Goal: Task Accomplishment & Management: Use online tool/utility

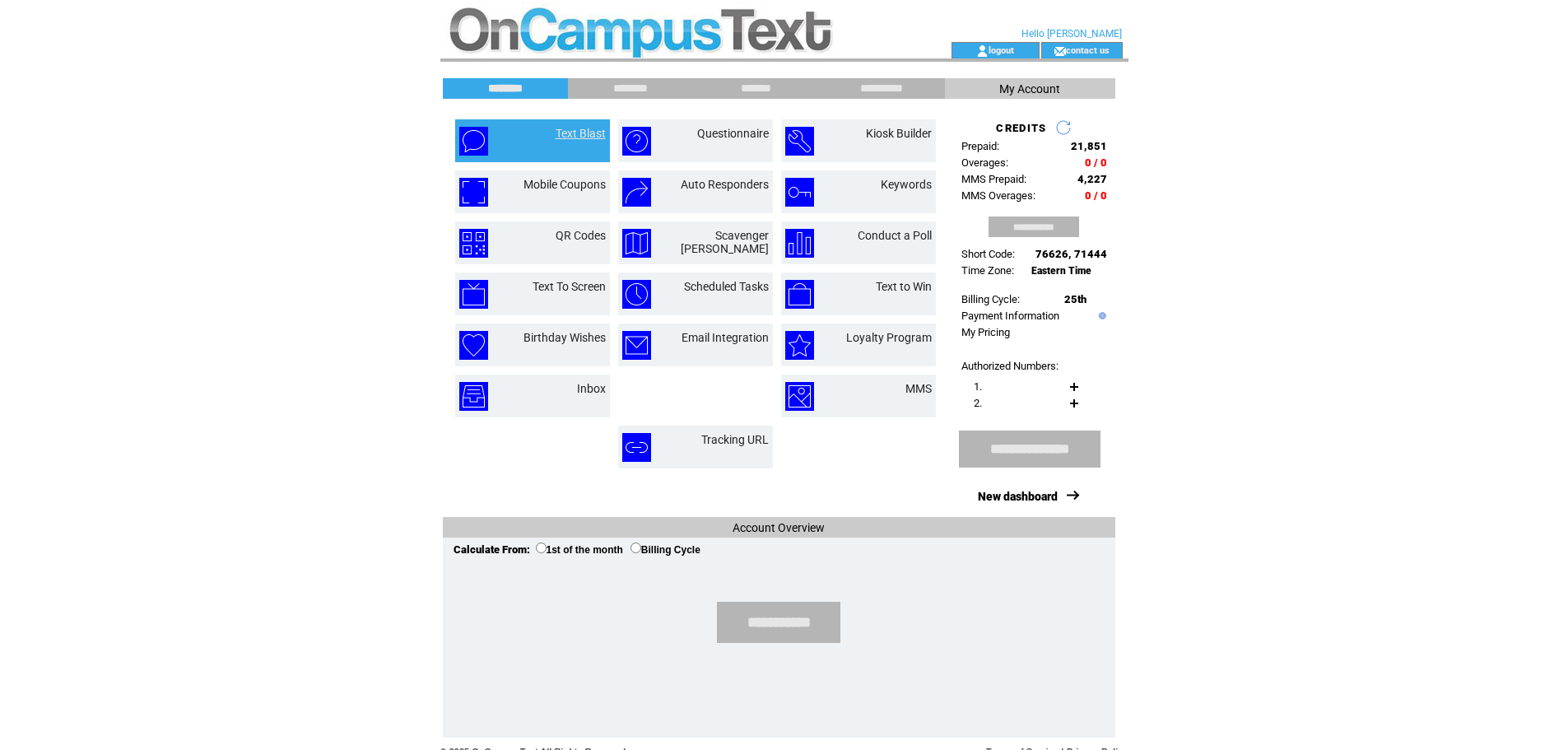
click at [557, 128] on link "Text Blast" at bounding box center [581, 134] width 50 height 13
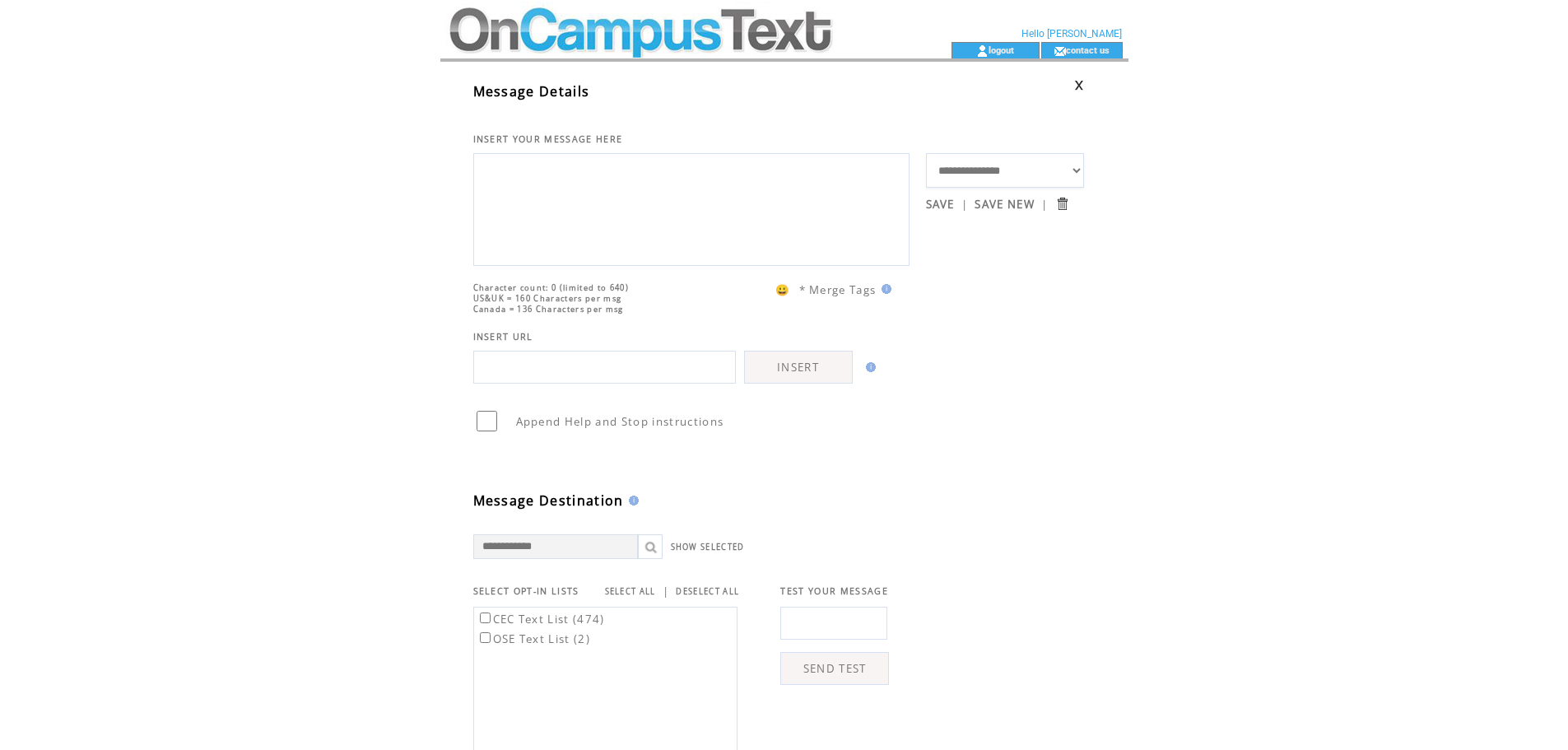
click at [563, 176] on textarea at bounding box center [692, 208] width 418 height 99
click at [614, 215] on textarea at bounding box center [692, 208] width 418 height 99
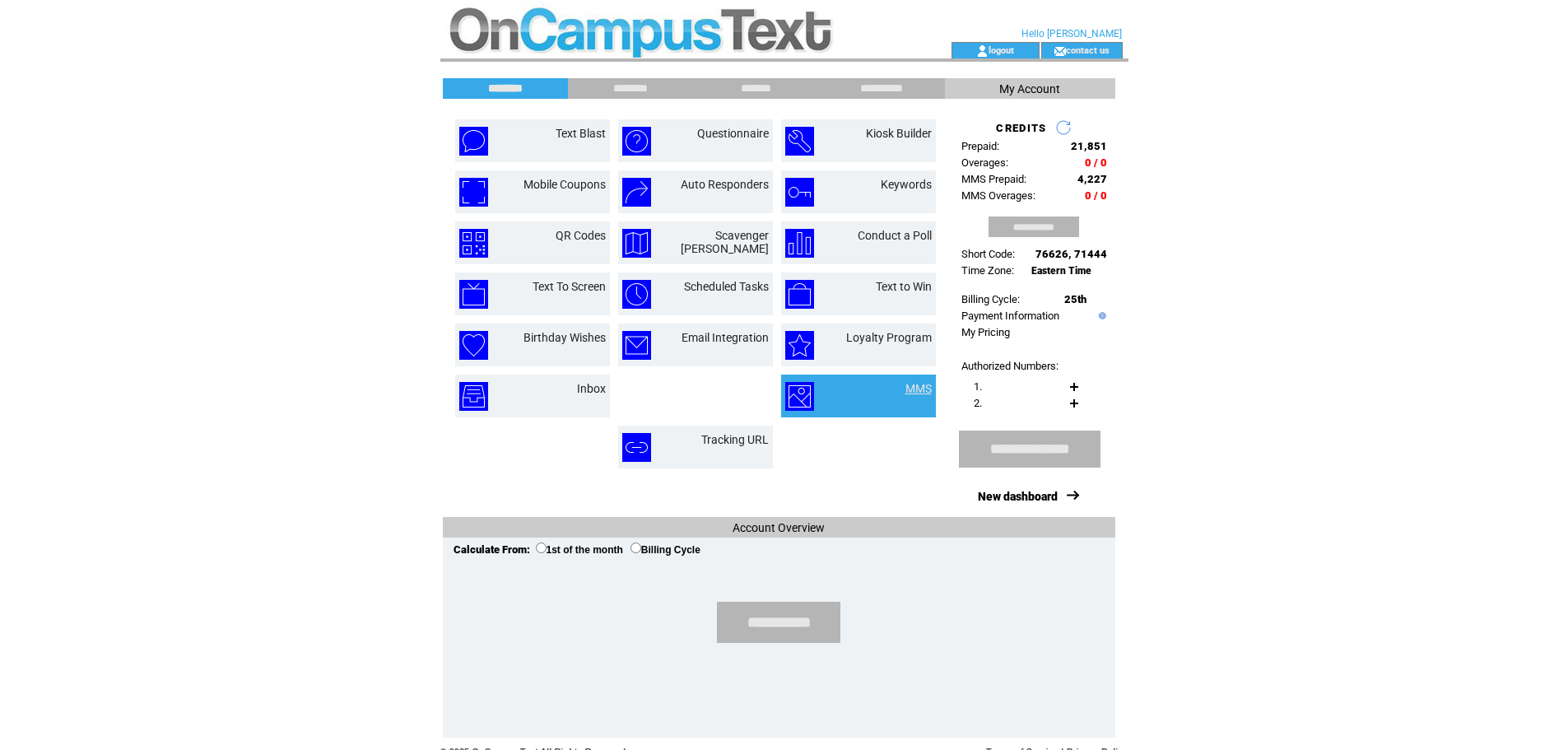
click at [926, 393] on link "MMS" at bounding box center [919, 389] width 27 height 13
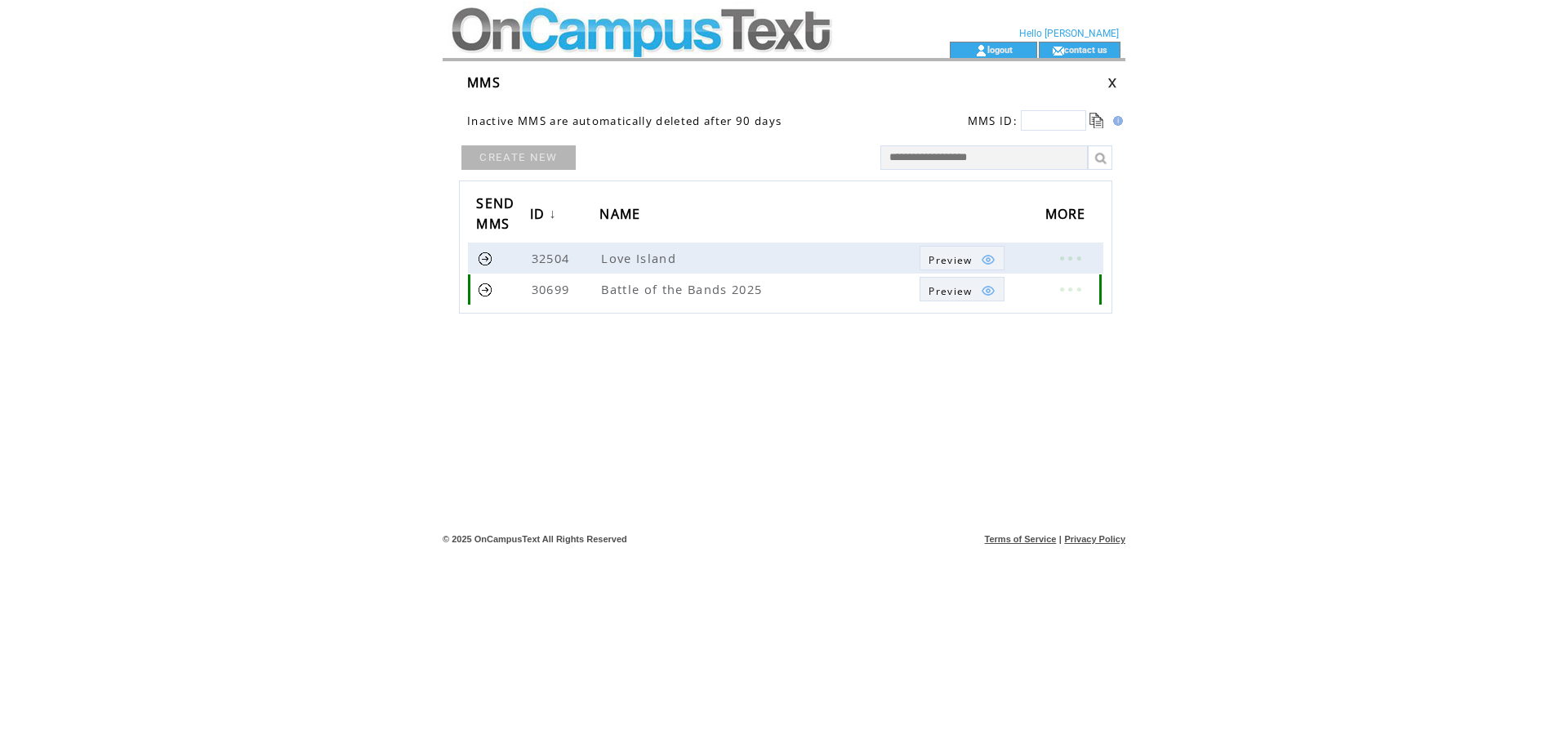
click at [1000, 293] on link "Preview" at bounding box center [961, 289] width 84 height 24
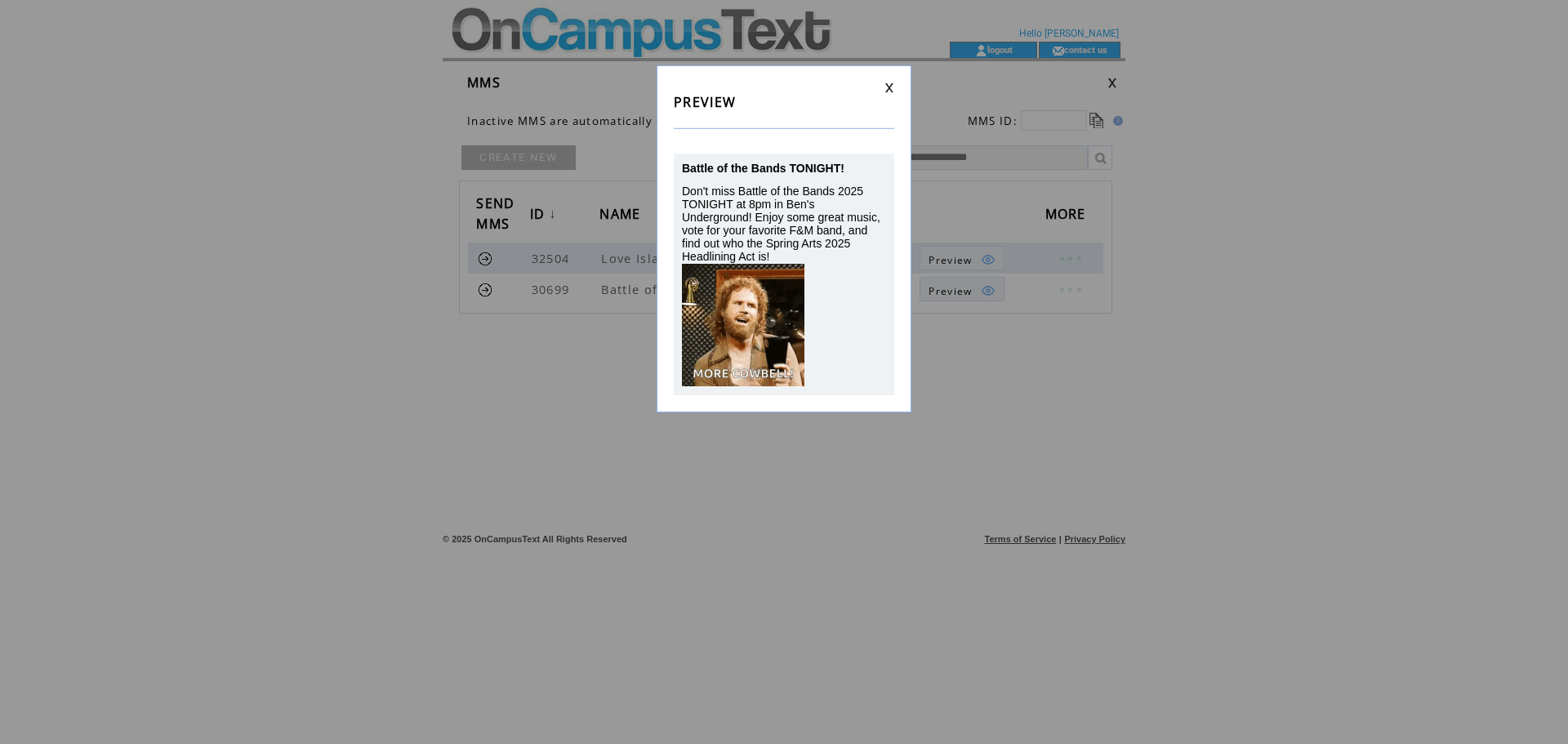
click at [893, 85] on link at bounding box center [889, 87] width 9 height 10
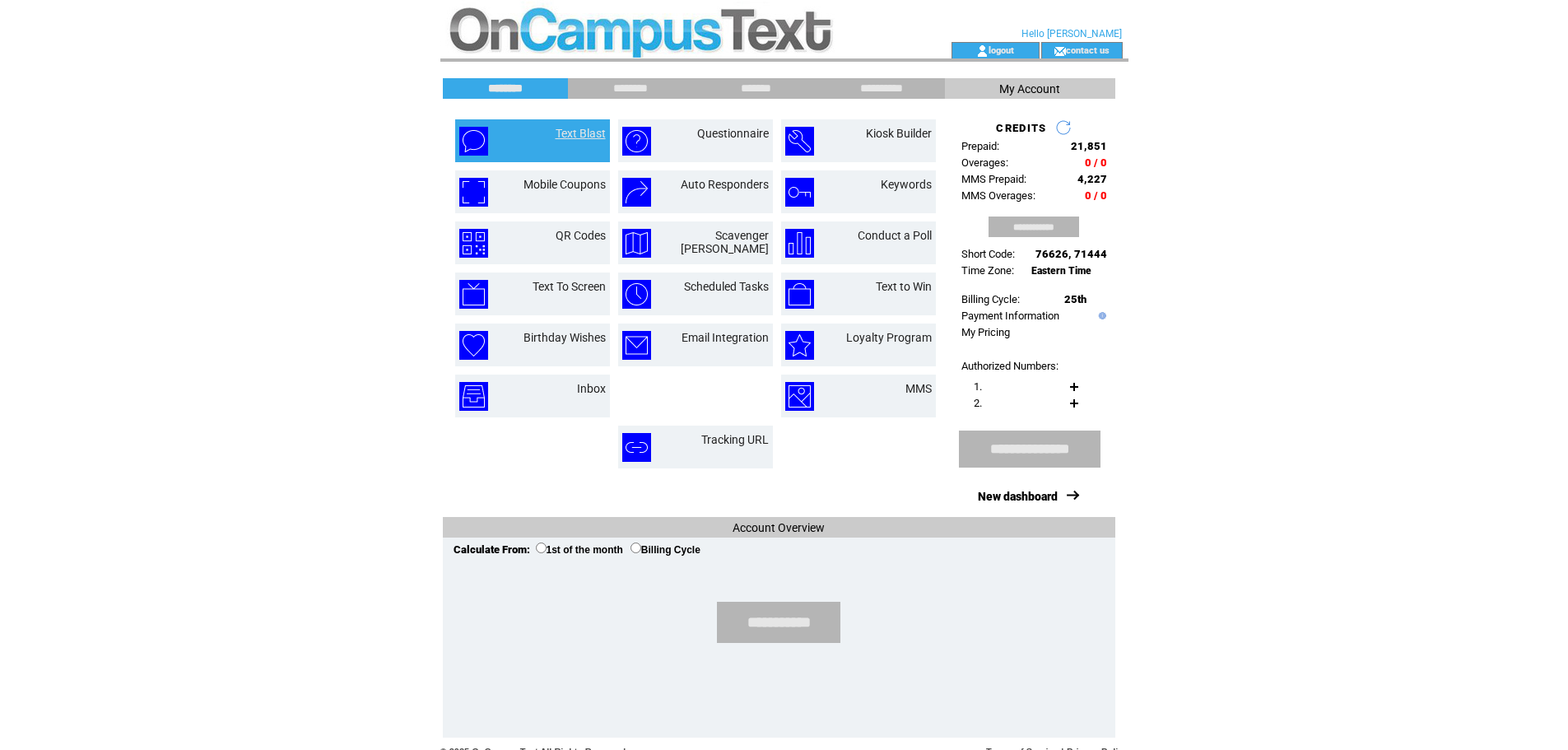
click at [579, 131] on link "Text Blast" at bounding box center [581, 134] width 50 height 13
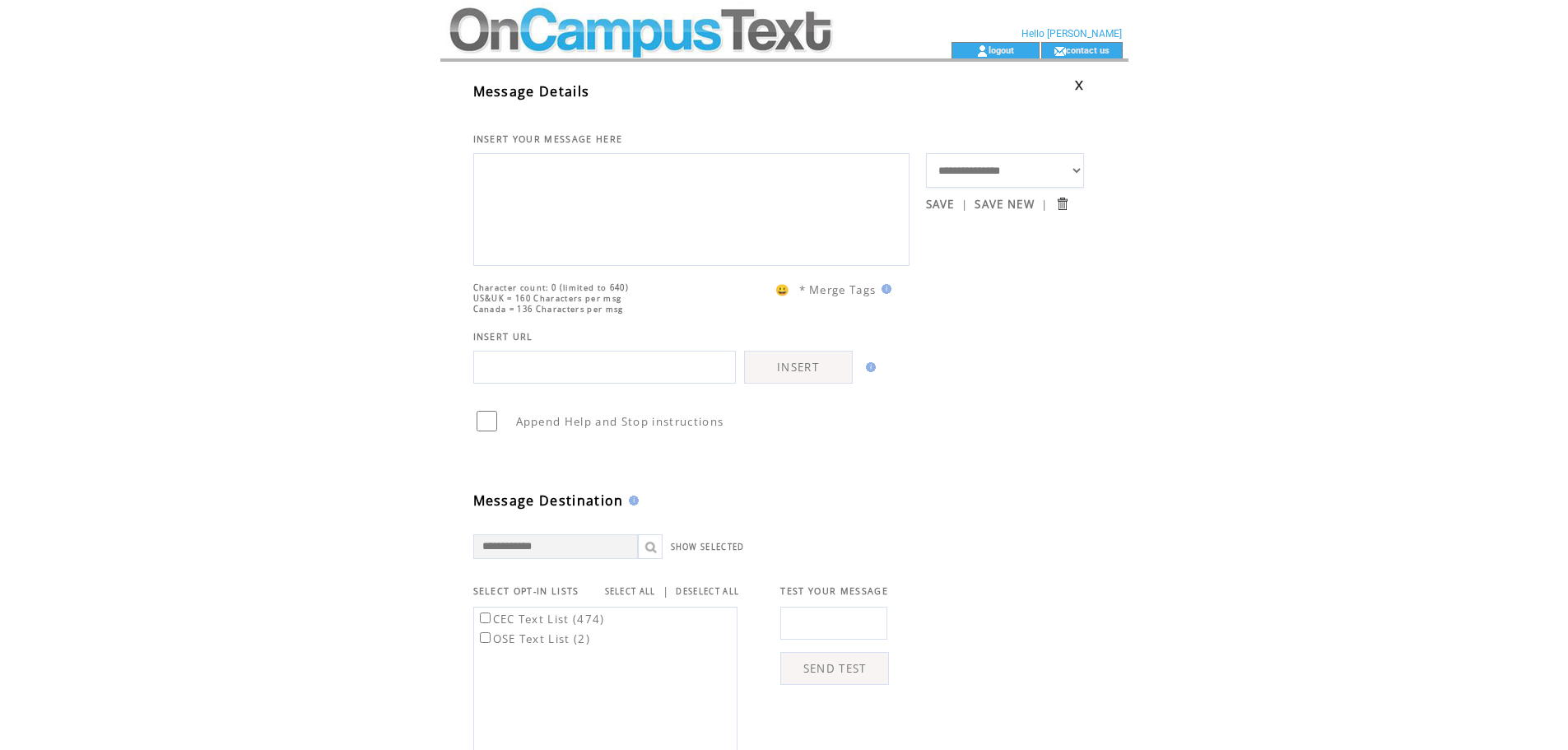
click at [563, 187] on textarea at bounding box center [692, 208] width 418 height 99
click at [680, 137] on td "INSERT YOUR MESSAGE HERE" at bounding box center [699, 122] width 452 height 45
click at [684, 265] on div at bounding box center [692, 209] width 436 height 113
click at [657, 243] on textarea at bounding box center [692, 208] width 418 height 99
click at [653, 190] on textarea at bounding box center [692, 208] width 418 height 99
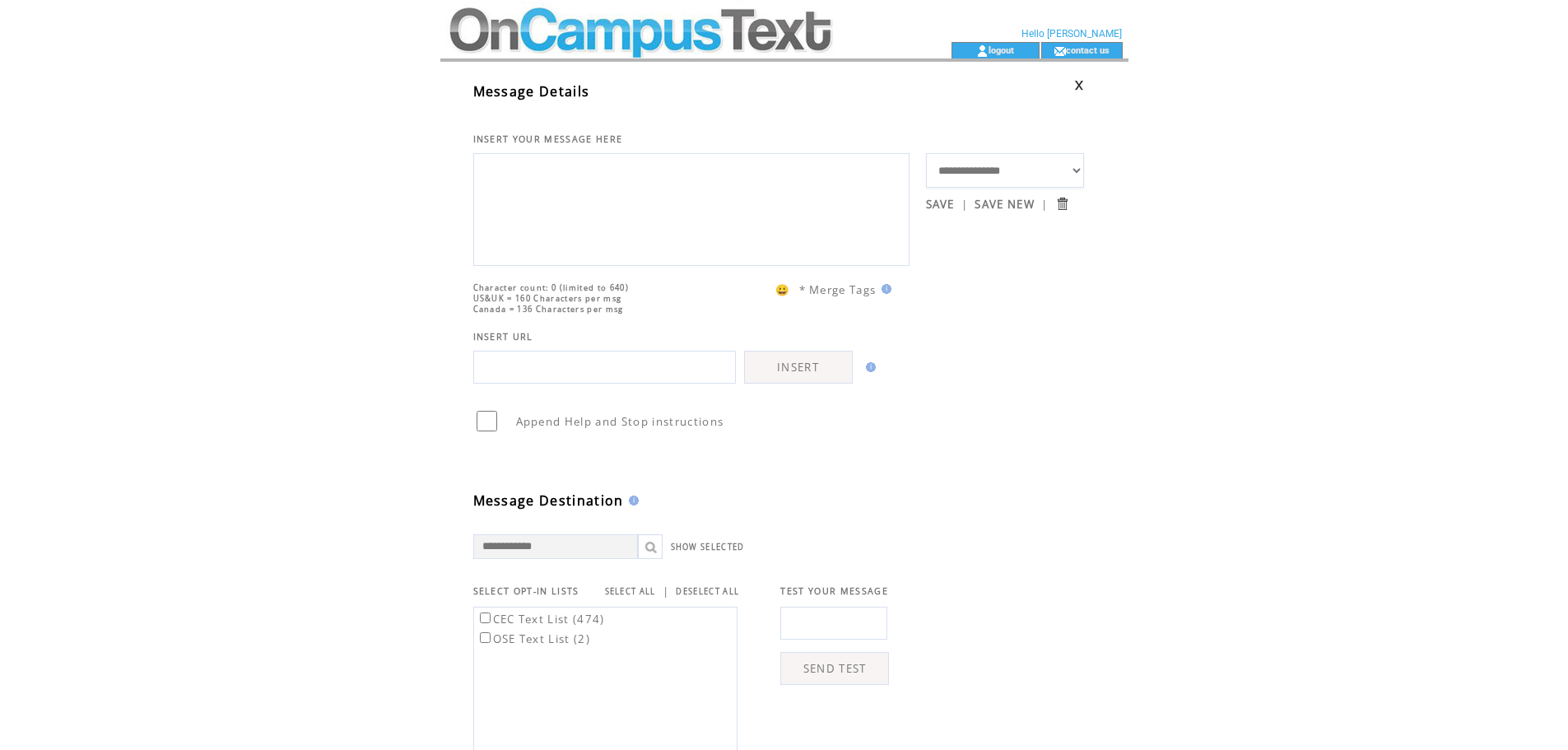
click at [638, 192] on textarea at bounding box center [692, 208] width 418 height 99
click at [620, 175] on textarea at bounding box center [692, 208] width 418 height 99
click at [563, 185] on textarea "**********" at bounding box center [692, 208] width 418 height 99
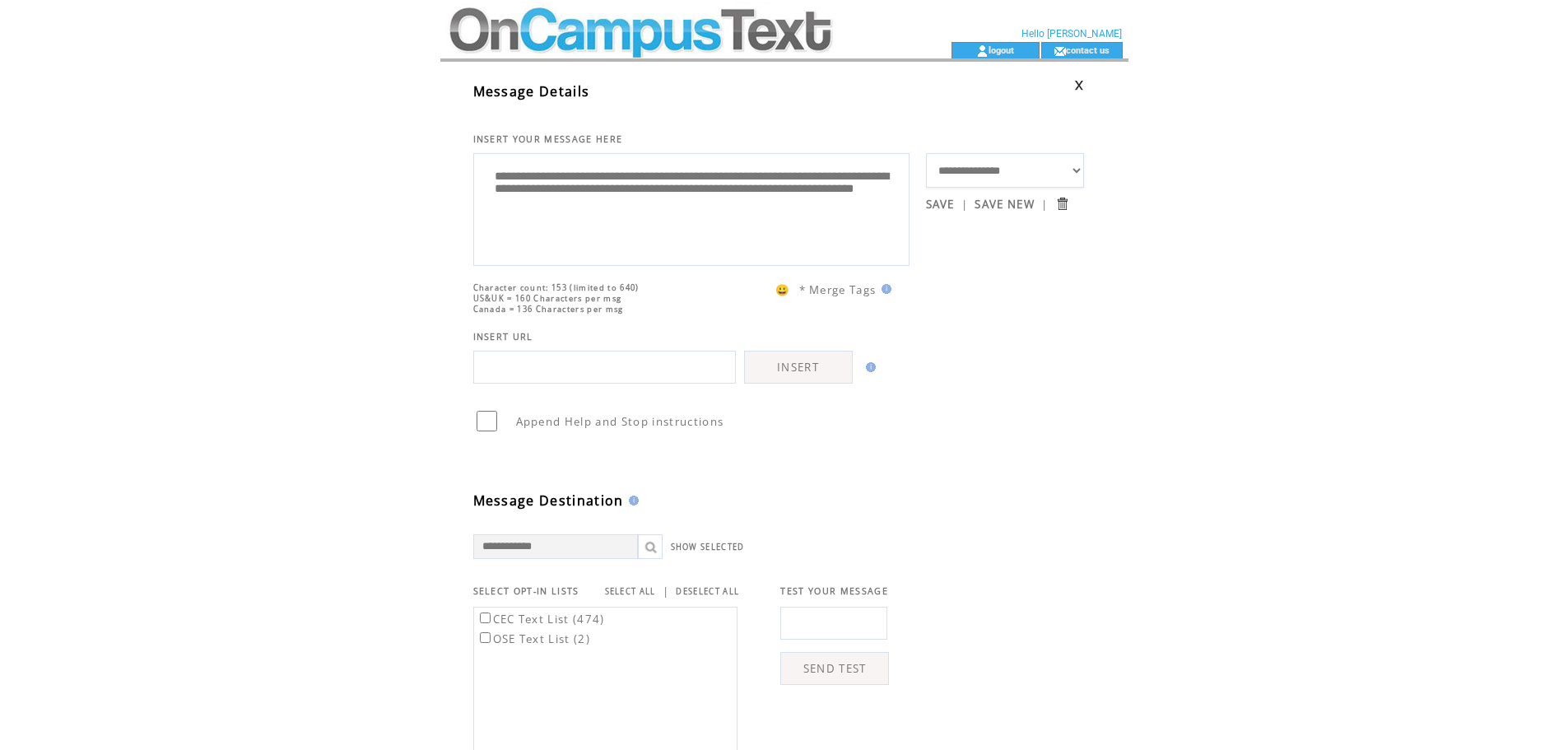
type textarea "**********"
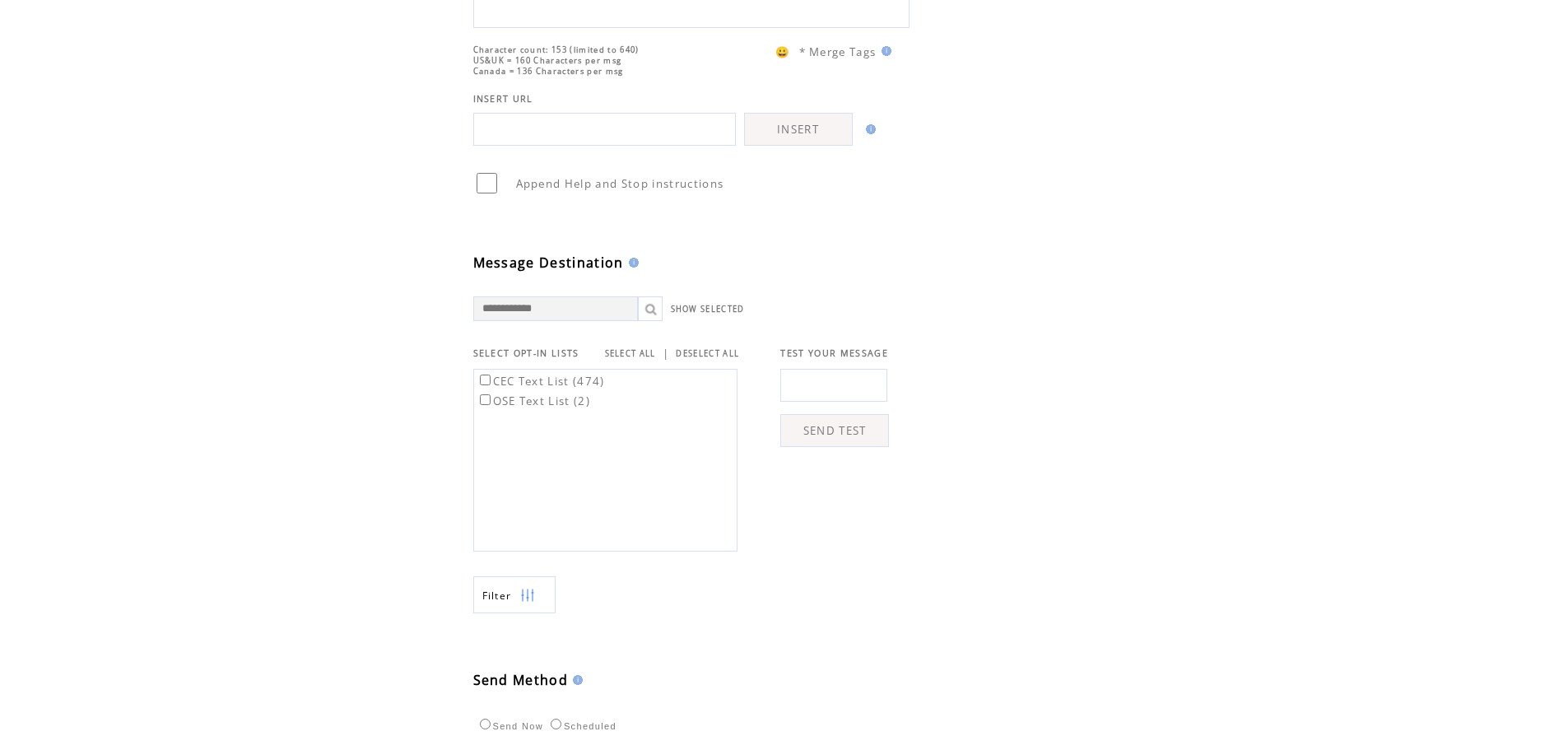
scroll to position [247, 0]
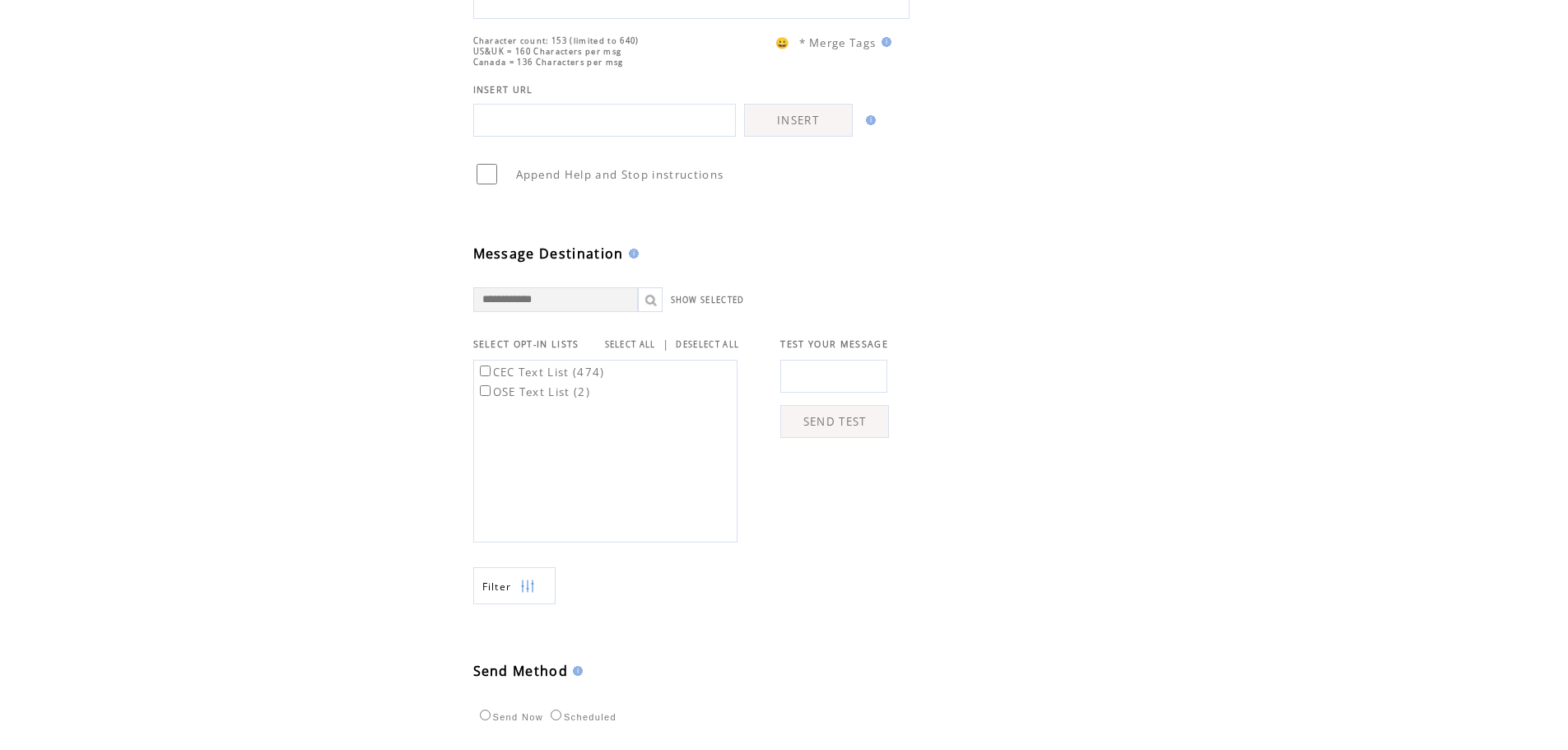
click at [858, 392] on input "text" at bounding box center [834, 375] width 107 height 33
drag, startPoint x: 993, startPoint y: 381, endPoint x: 938, endPoint y: 381, distance: 55.0
click at [993, 381] on td at bounding box center [971, 447] width 165 height 191
click at [876, 389] on input "text" at bounding box center [834, 375] width 107 height 33
click at [809, 393] on input "text" at bounding box center [834, 375] width 107 height 33
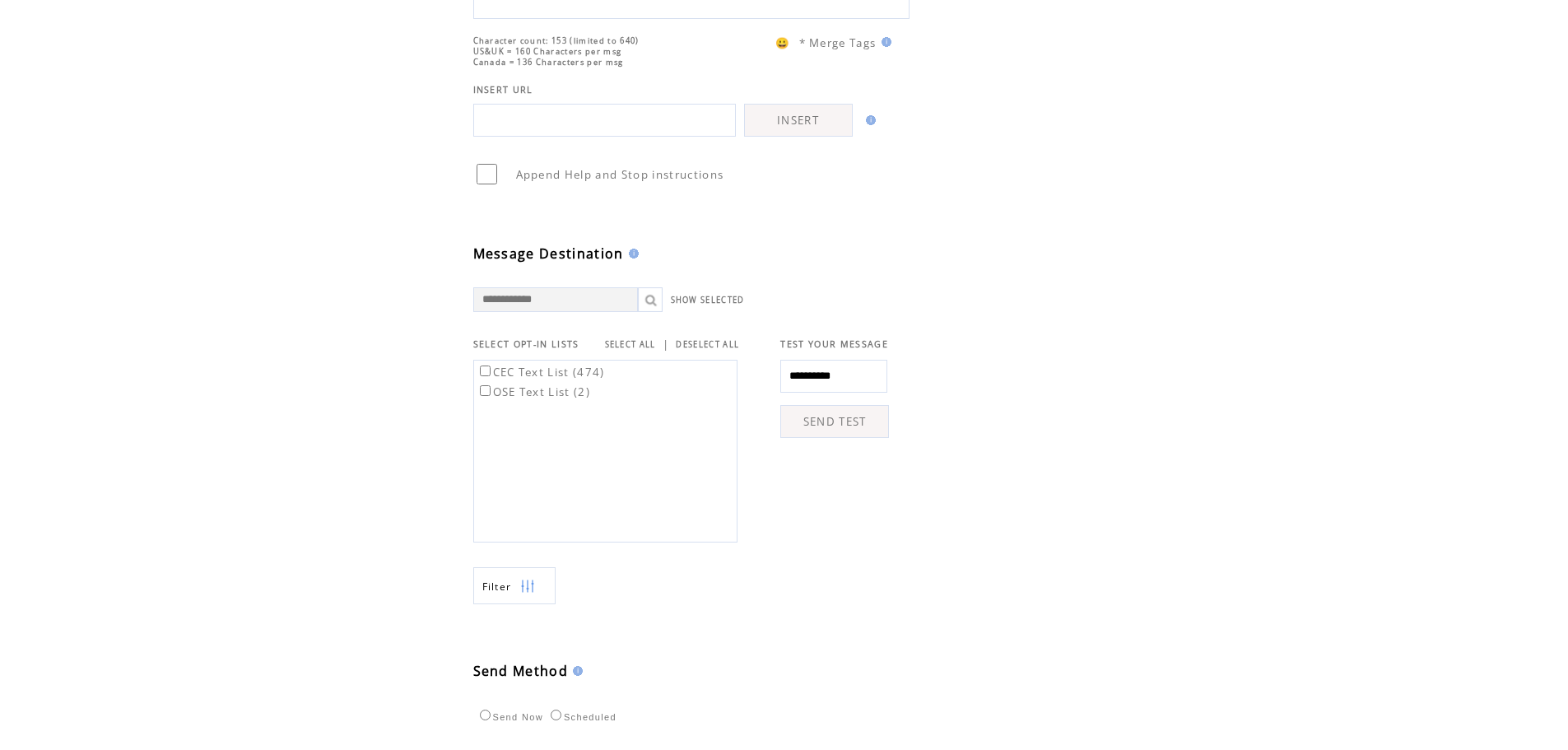
type input "**********"
click at [846, 438] on link "SEND TEST" at bounding box center [835, 421] width 109 height 33
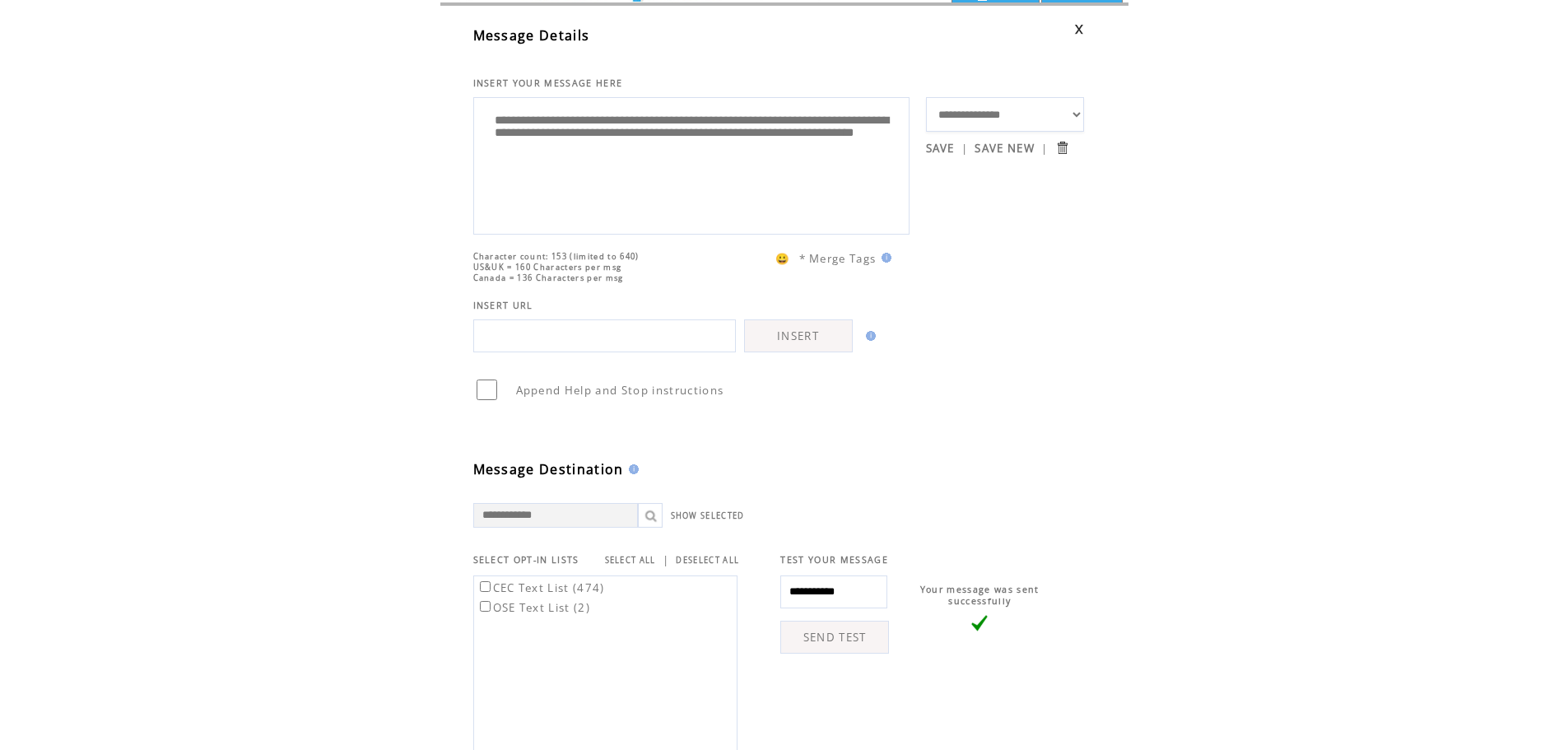
scroll to position [25, 0]
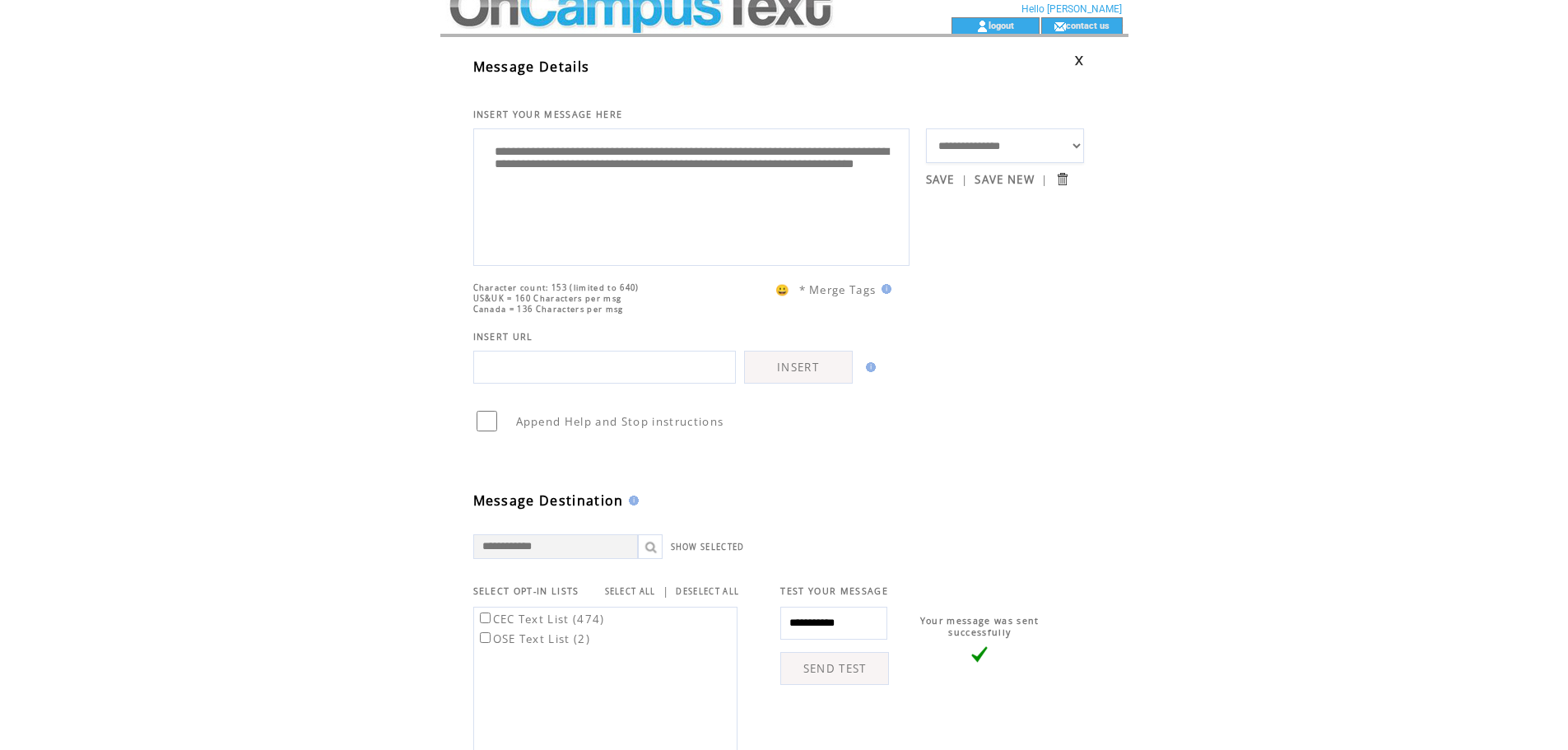
click at [838, 190] on textarea "**********" at bounding box center [692, 195] width 418 height 123
click at [886, 288] on img at bounding box center [884, 288] width 15 height 9
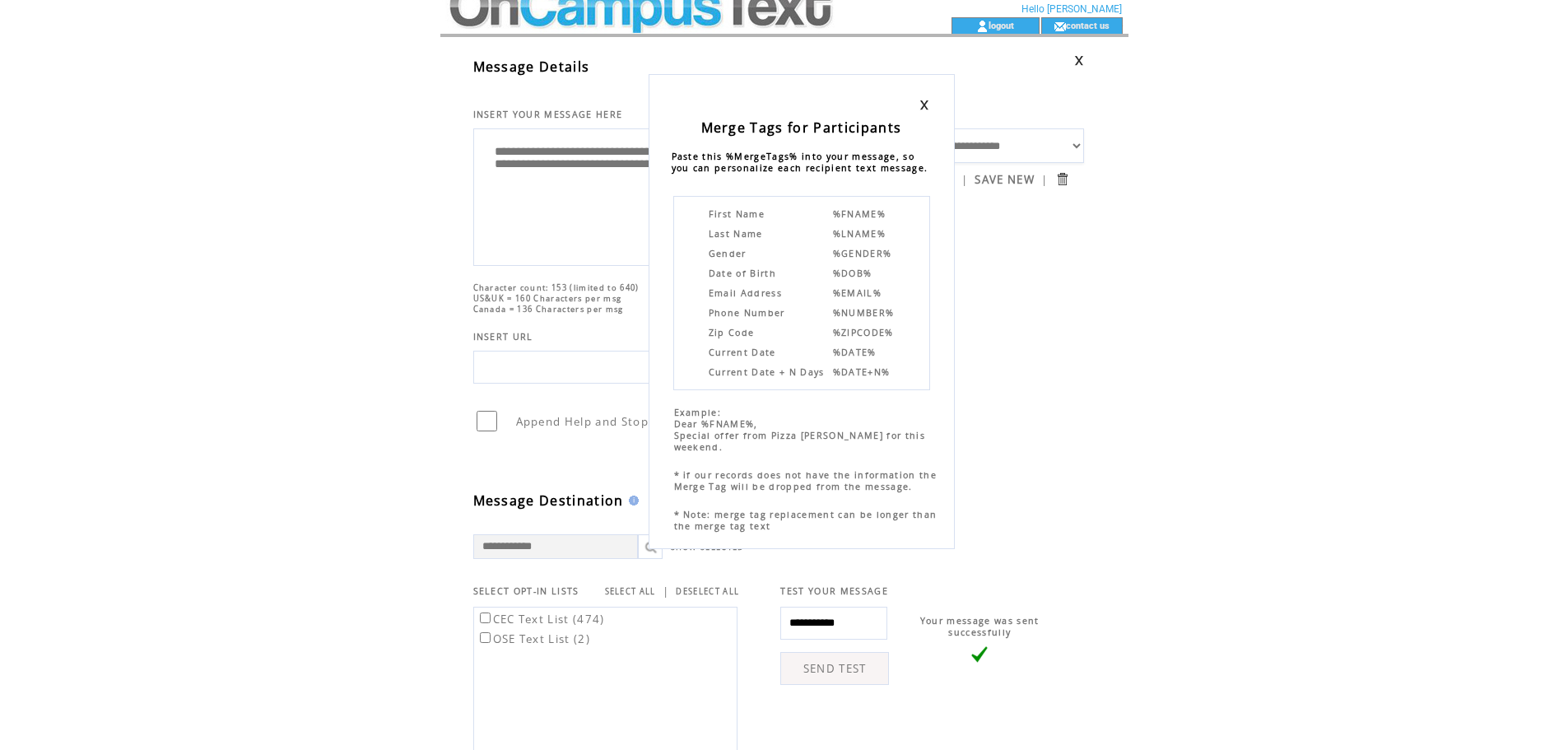
click at [1066, 394] on div "Merge Tags for Participants Paste this %MergeTags% into your message, so you ca…" at bounding box center [784, 350] width 1568 height 750
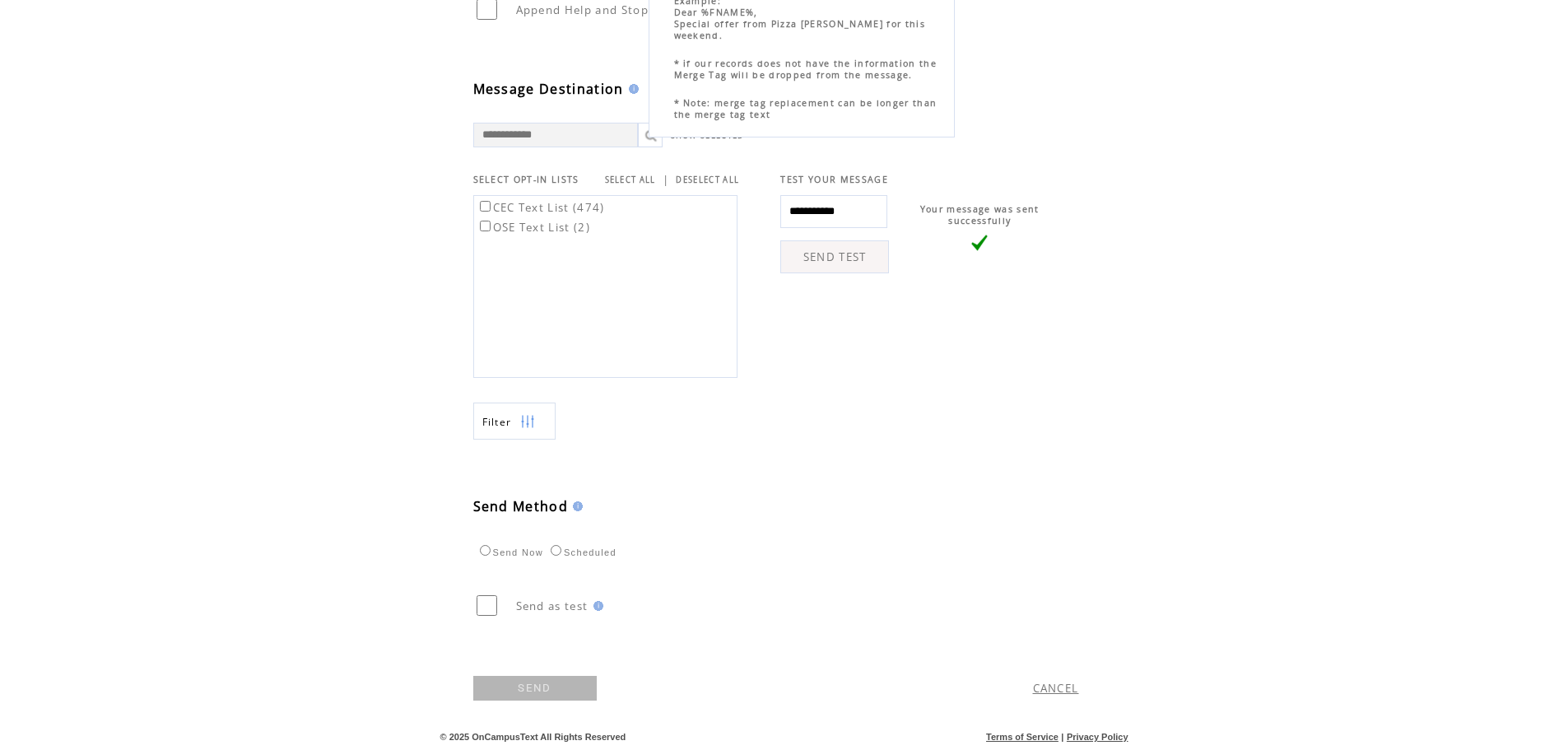
scroll to position [107, 0]
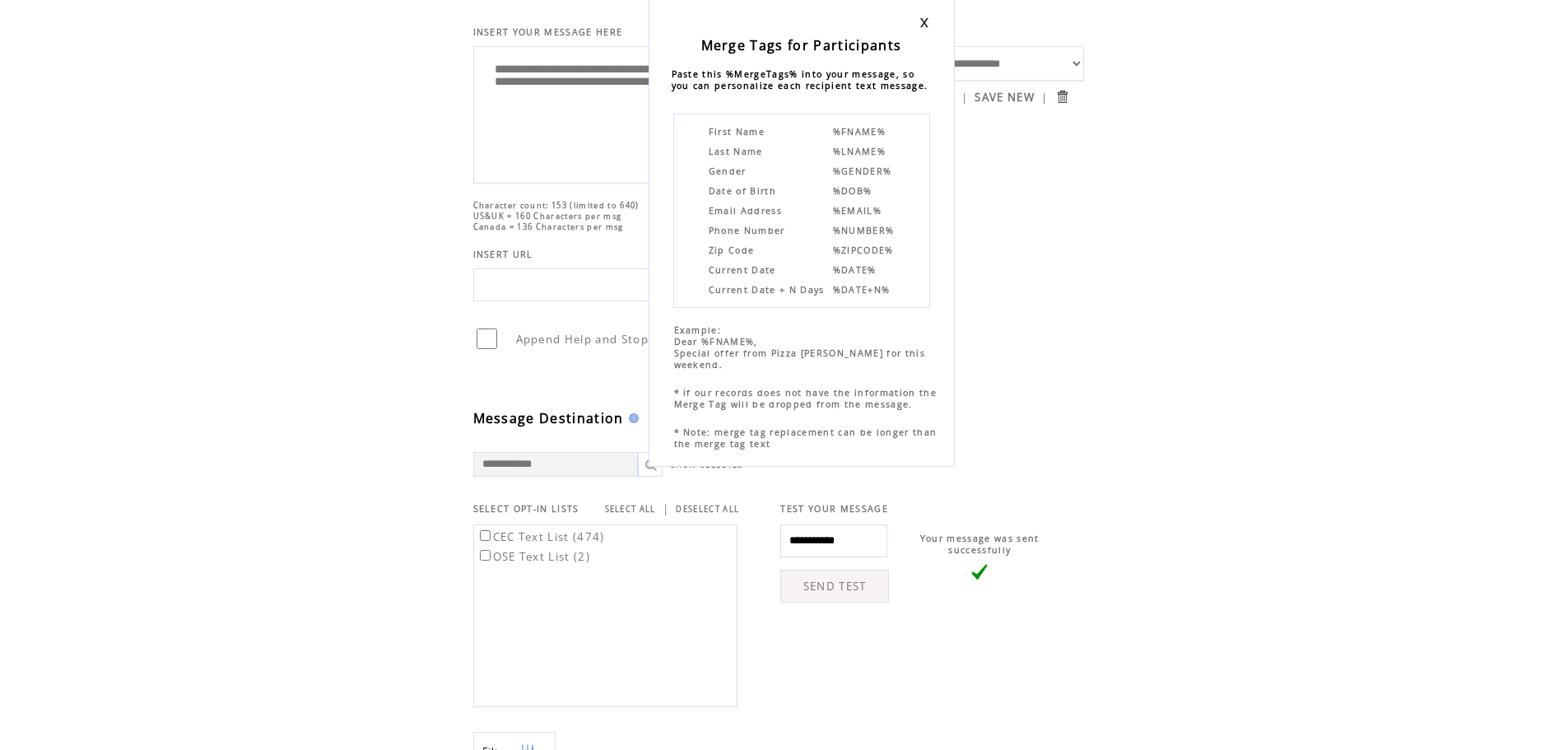
click at [925, 28] on td at bounding box center [802, 23] width 271 height 27
click at [927, 22] on link at bounding box center [924, 22] width 9 height 10
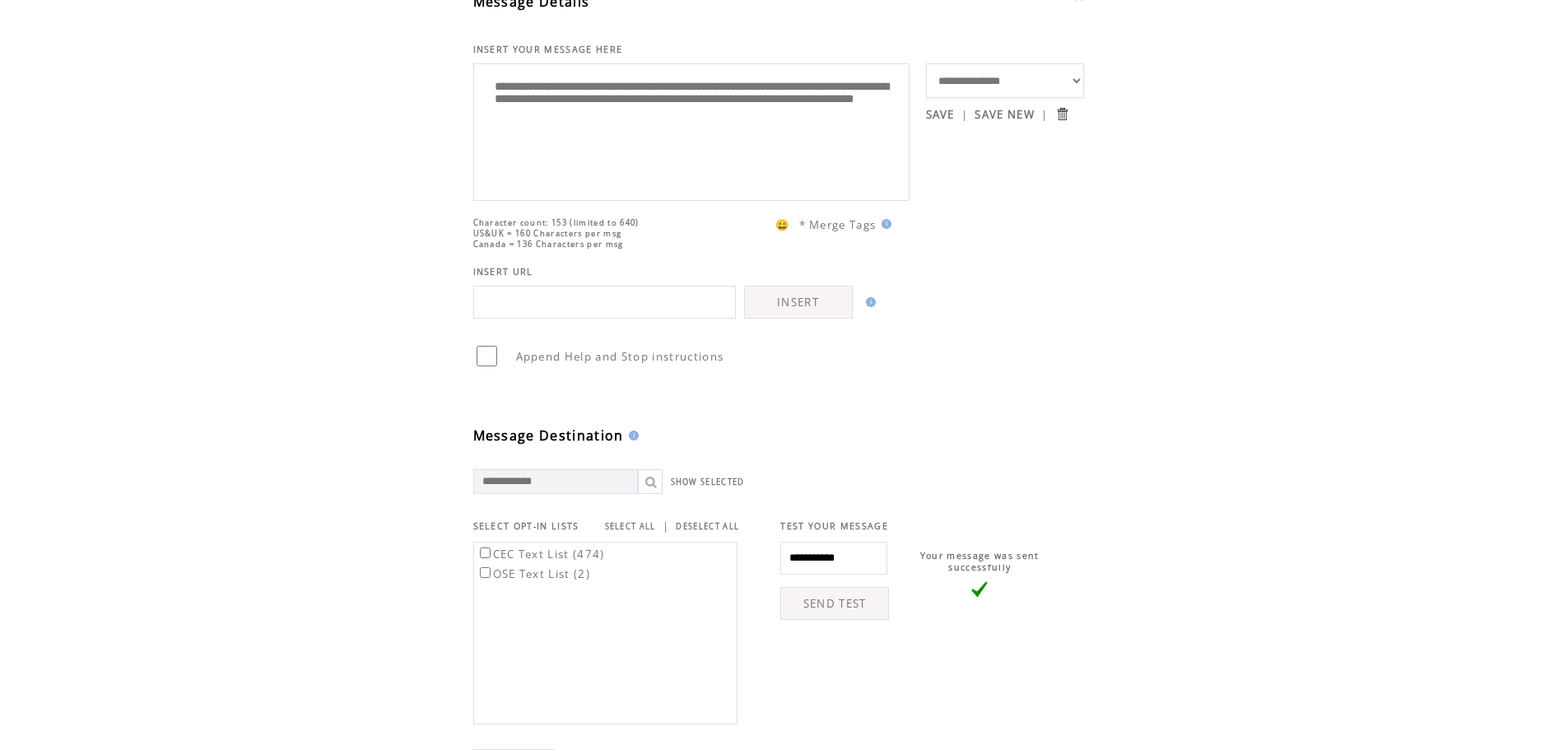
scroll to position [25, 0]
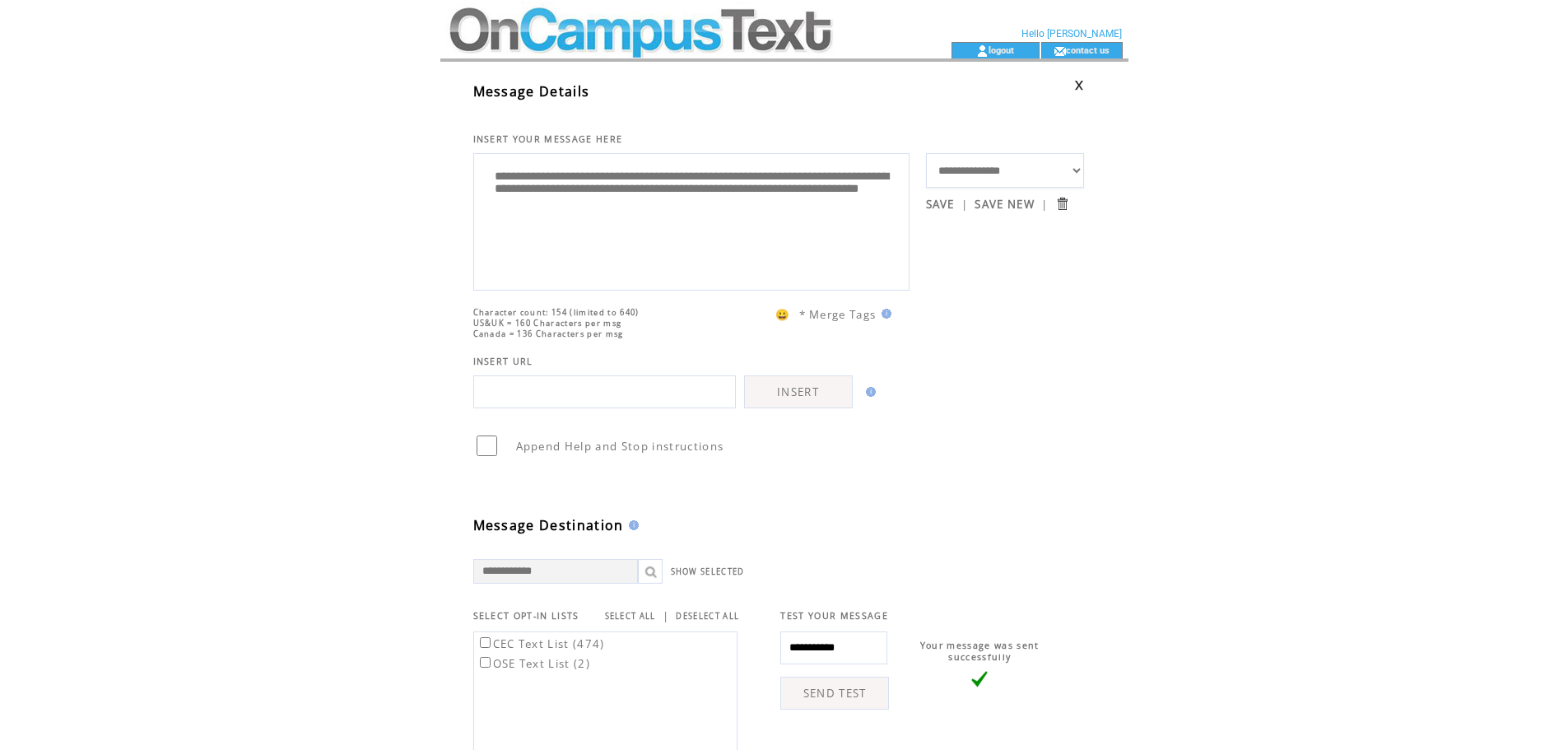
scroll to position [436, 0]
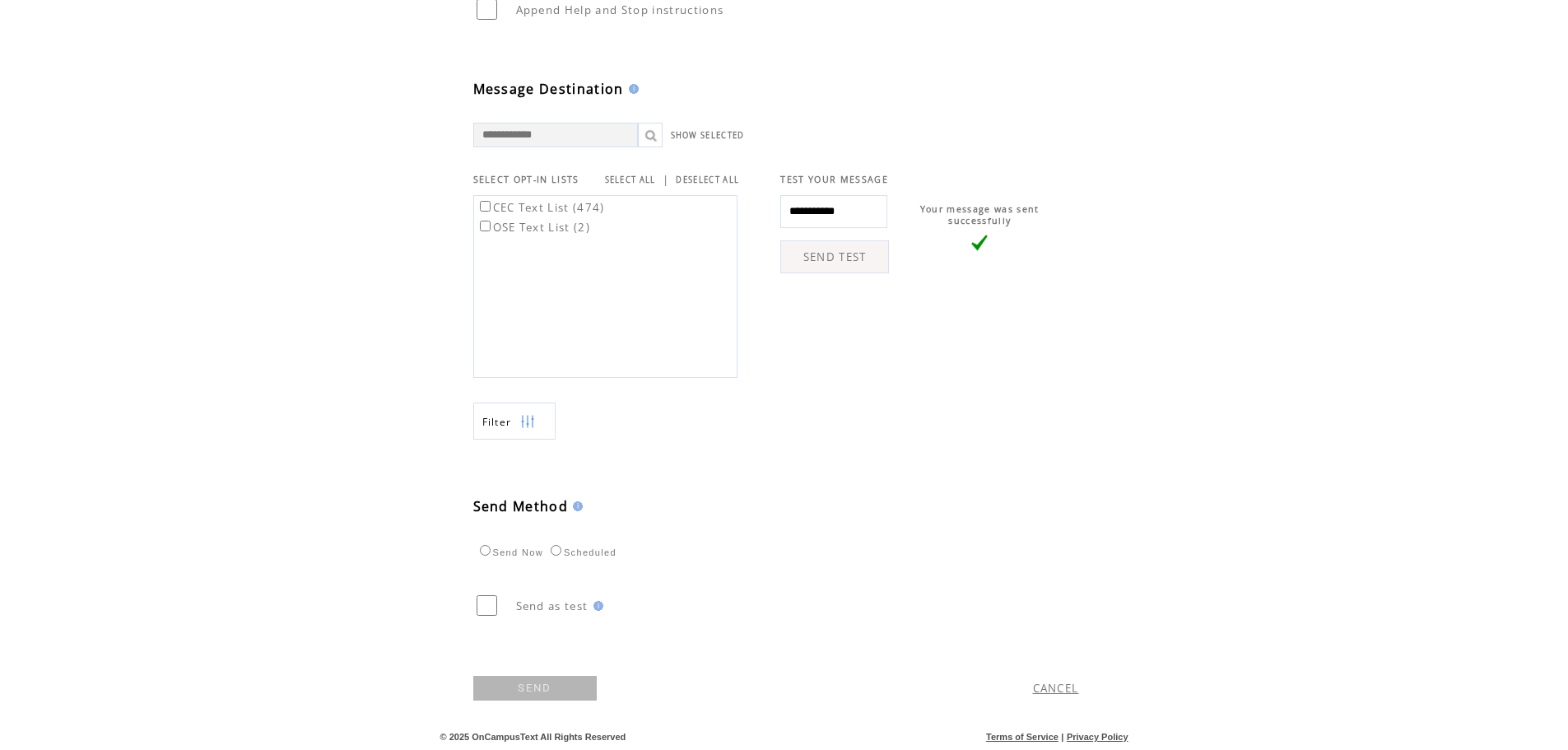
click at [543, 690] on link "SEND" at bounding box center [535, 688] width 123 height 25
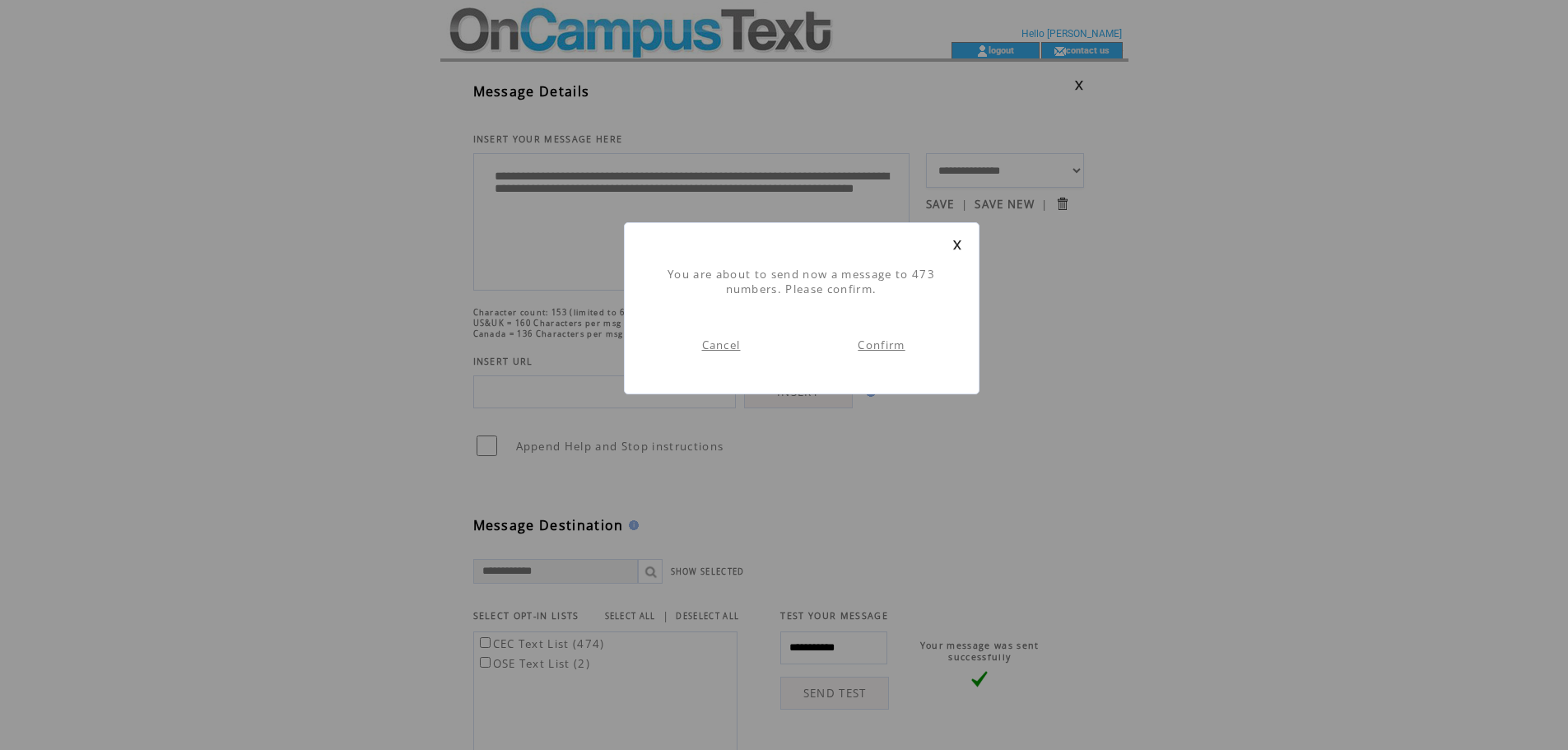
scroll to position [1, 0]
click at [878, 348] on link "Confirm" at bounding box center [880, 345] width 46 height 15
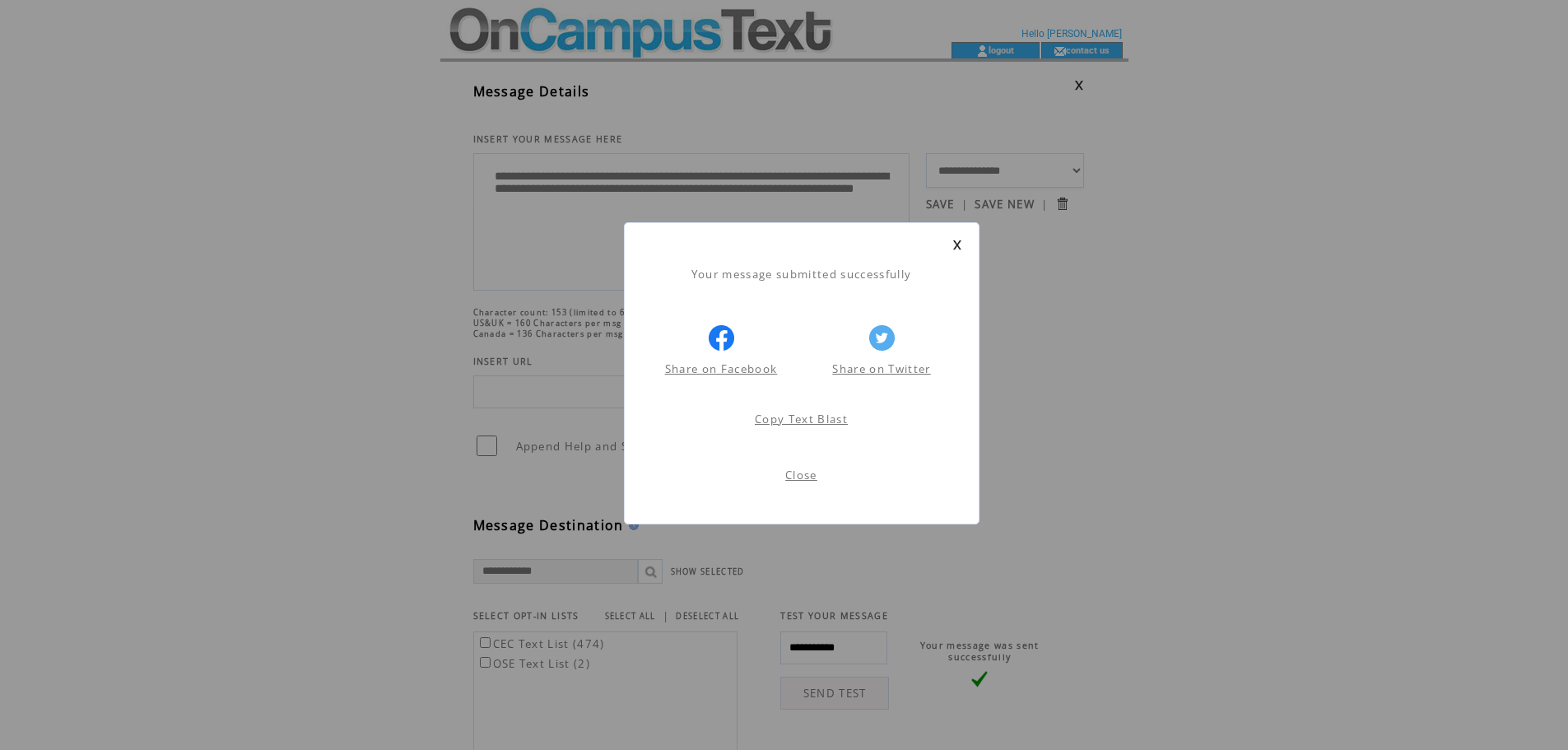
scroll to position [1, 0]
click at [956, 250] on td "Your message submitted successfully" at bounding box center [802, 265] width 321 height 31
click at [957, 244] on link at bounding box center [957, 245] width 9 height 10
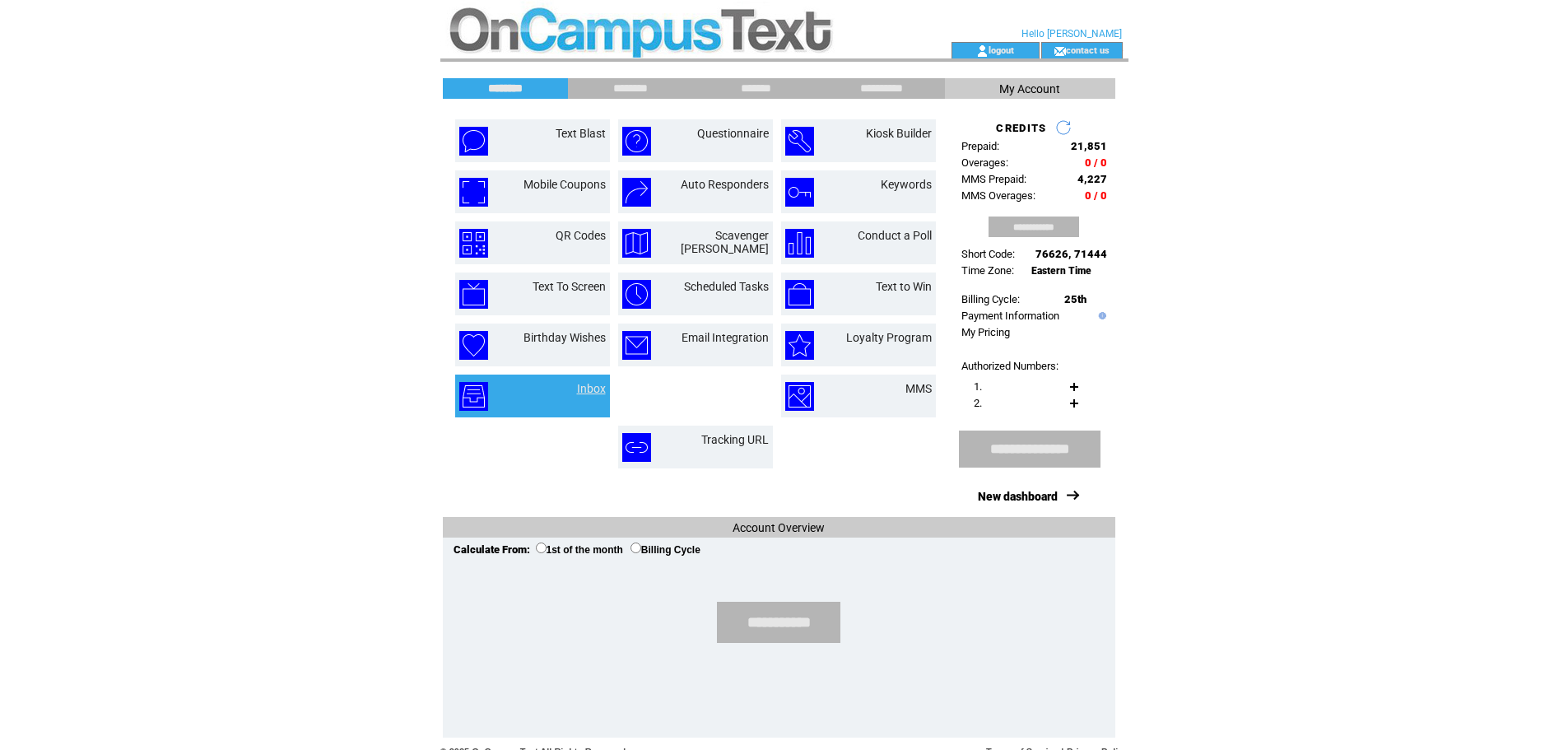
click at [584, 382] on link "Inbox" at bounding box center [591, 389] width 28 height 13
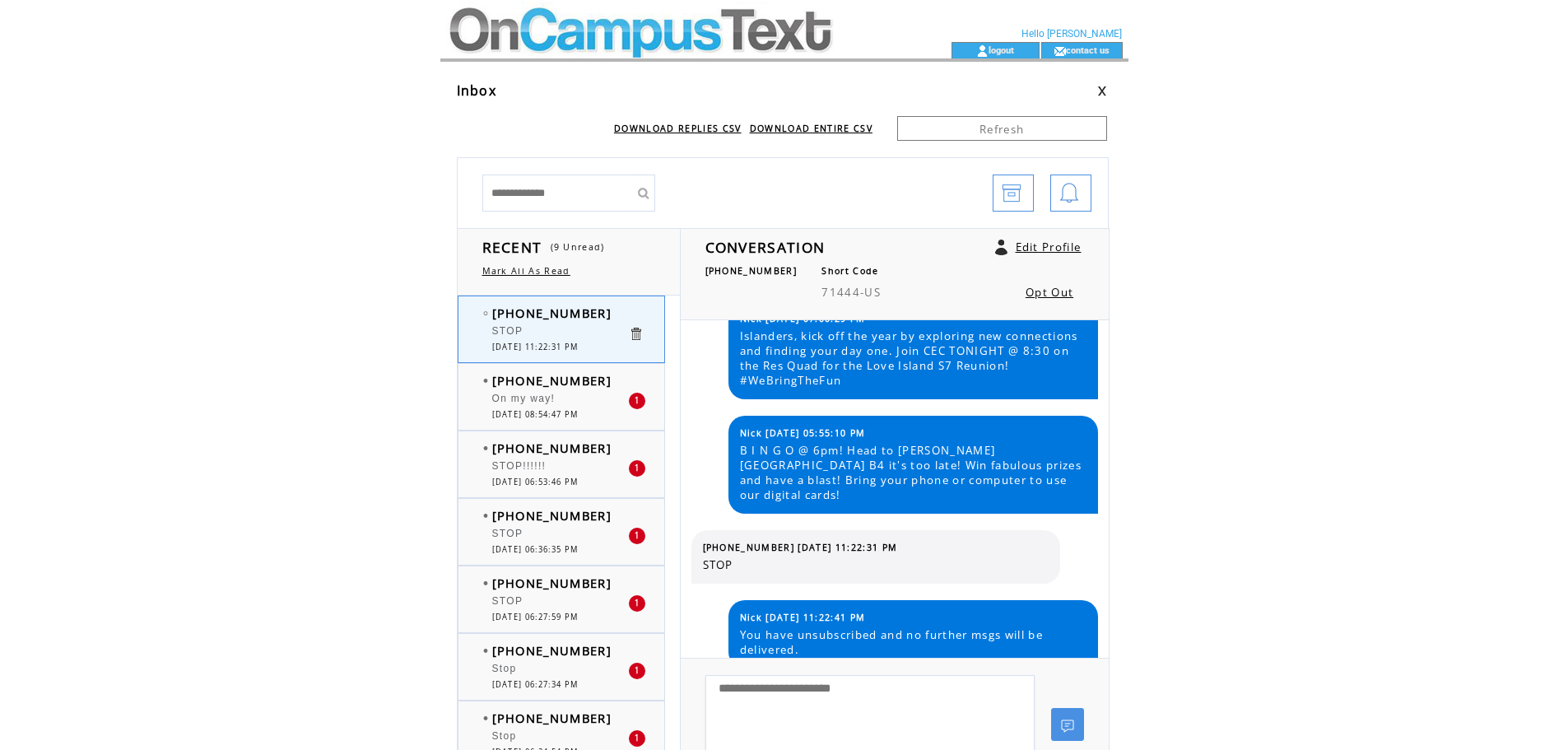
click at [548, 403] on span "On my way!" at bounding box center [524, 398] width 64 height 11
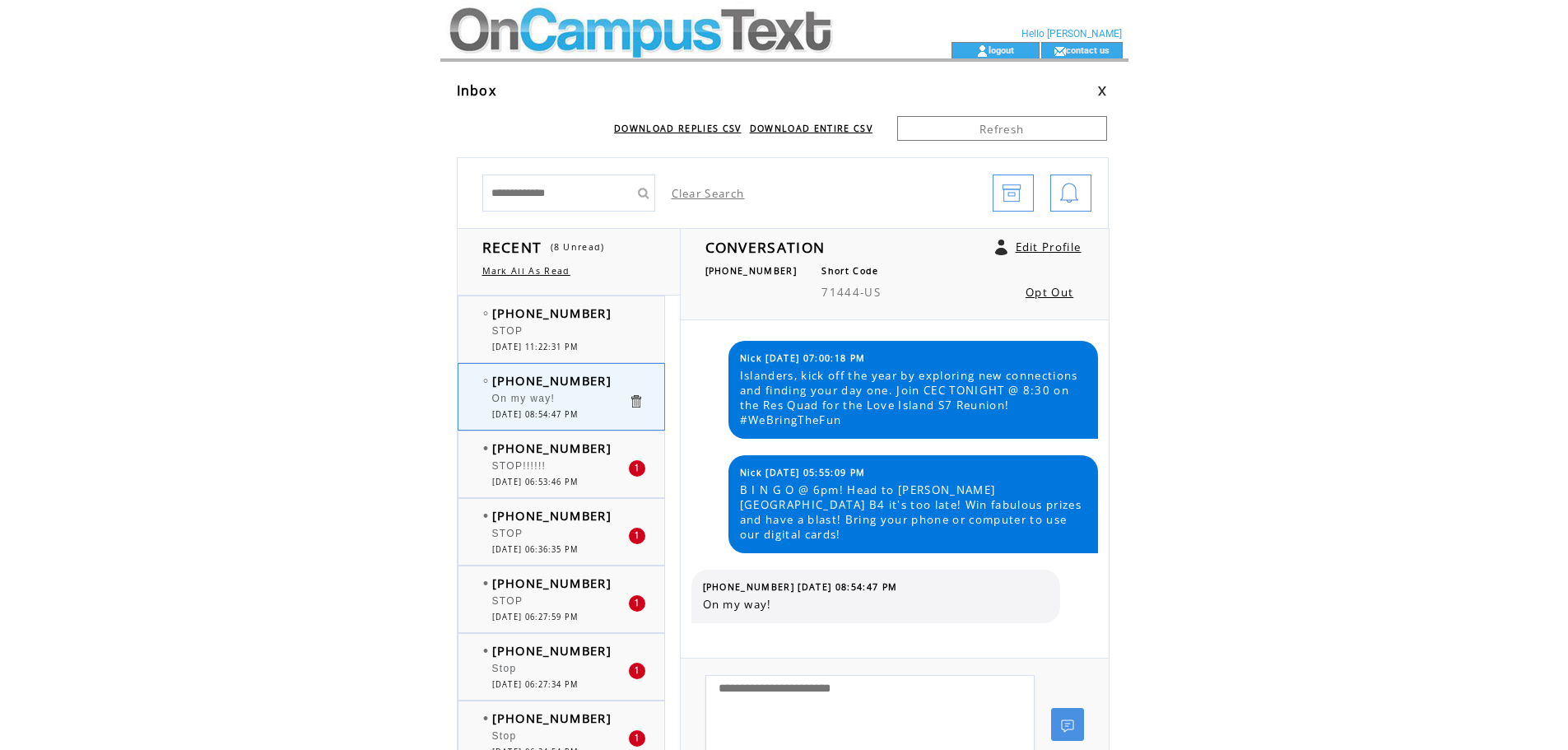
click at [562, 473] on div "STOP!!!!!!" at bounding box center [560, 467] width 136 height 16
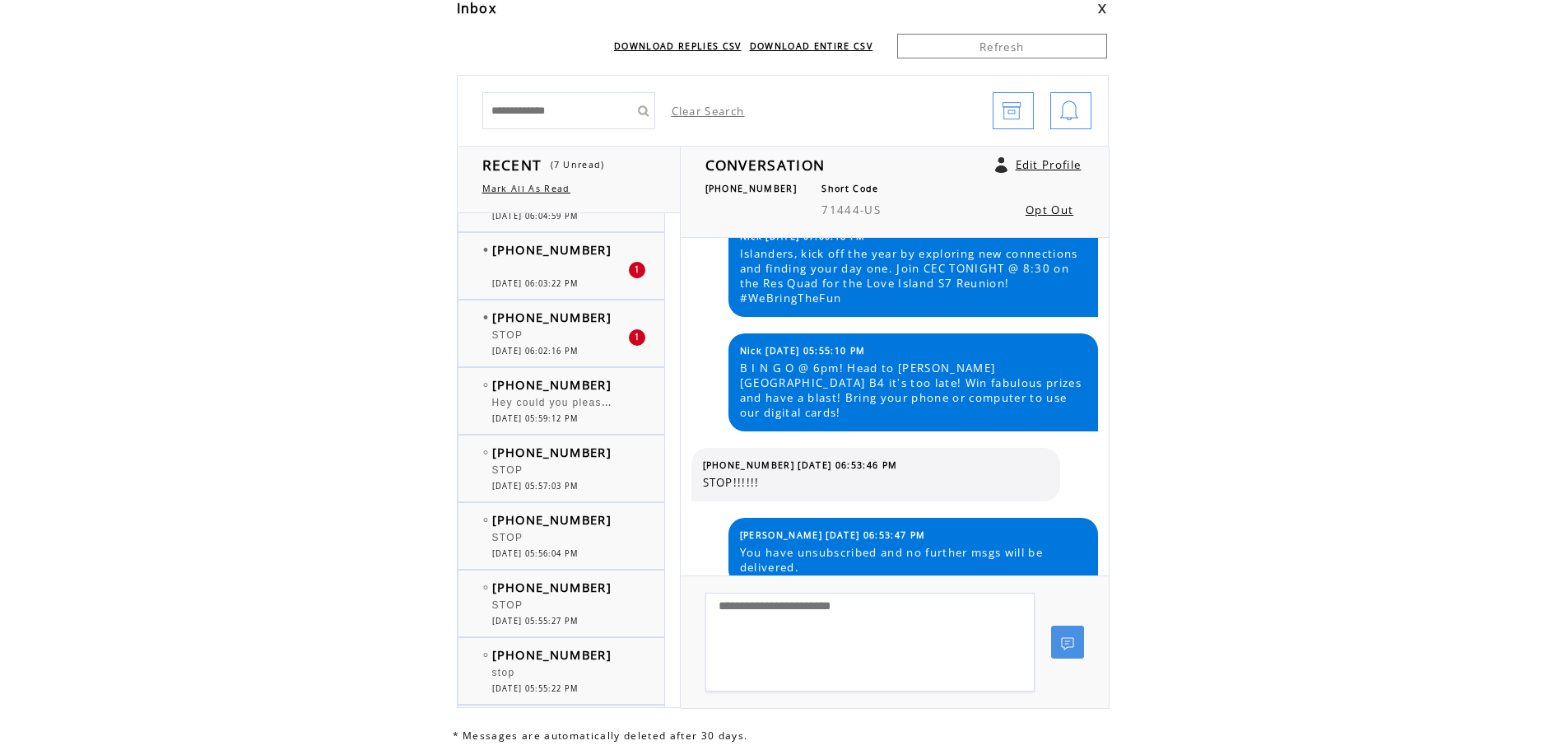
scroll to position [494, 0]
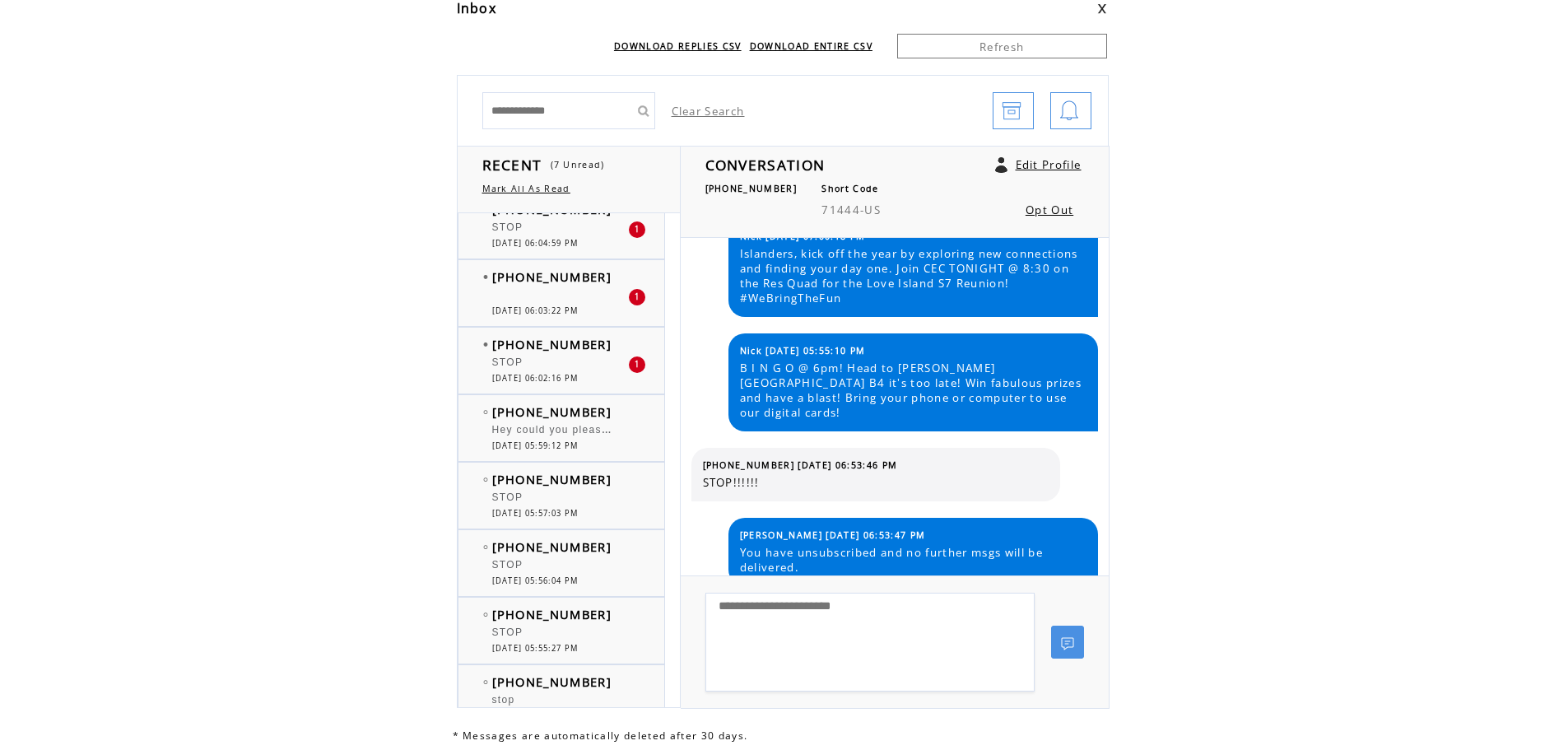
click at [550, 304] on div "Fuck u bitch I don't go here anymore" at bounding box center [560, 297] width 136 height 16
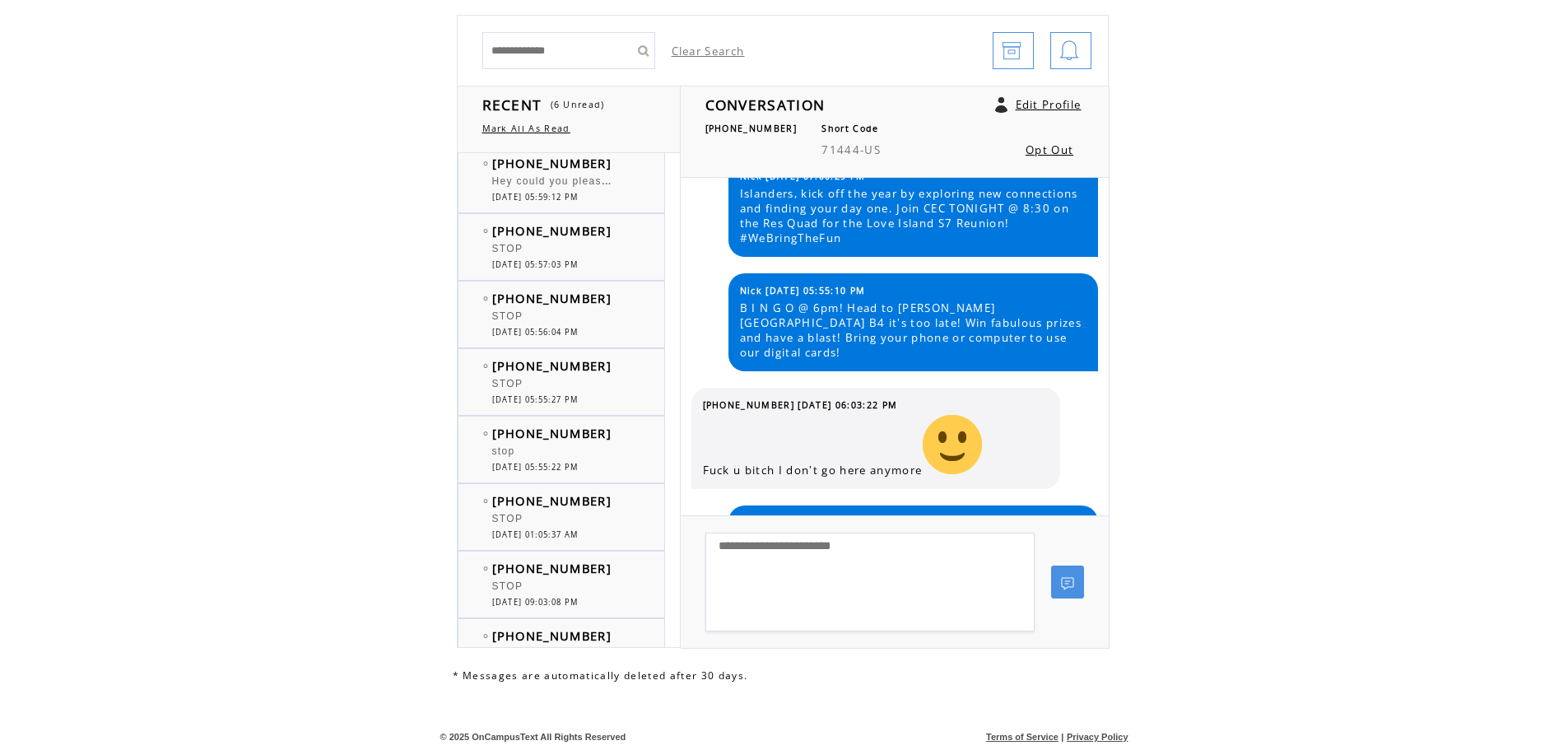
scroll to position [588, 0]
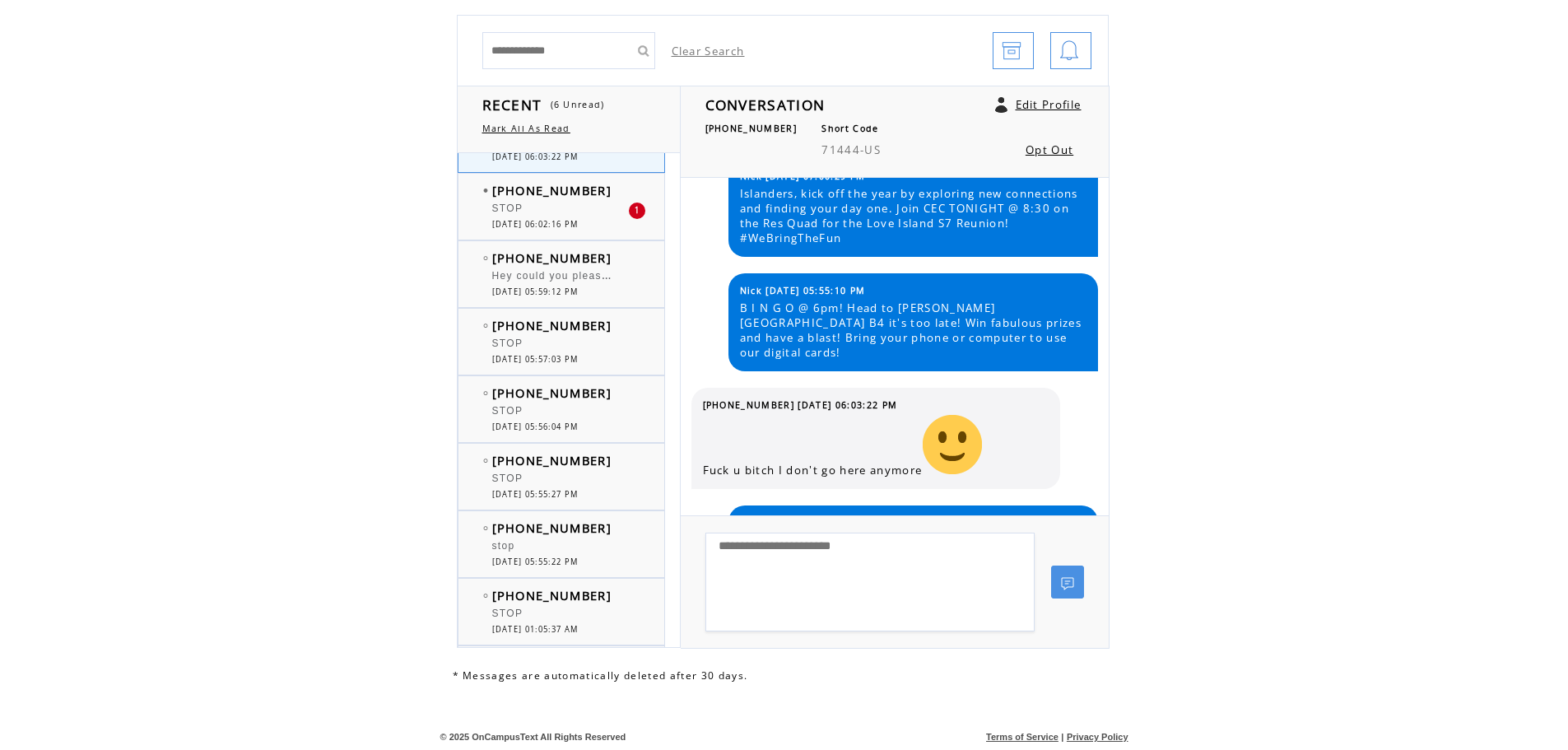
click at [579, 286] on span "[DATE] 05:59:12 PM" at bounding box center [535, 291] width 86 height 10
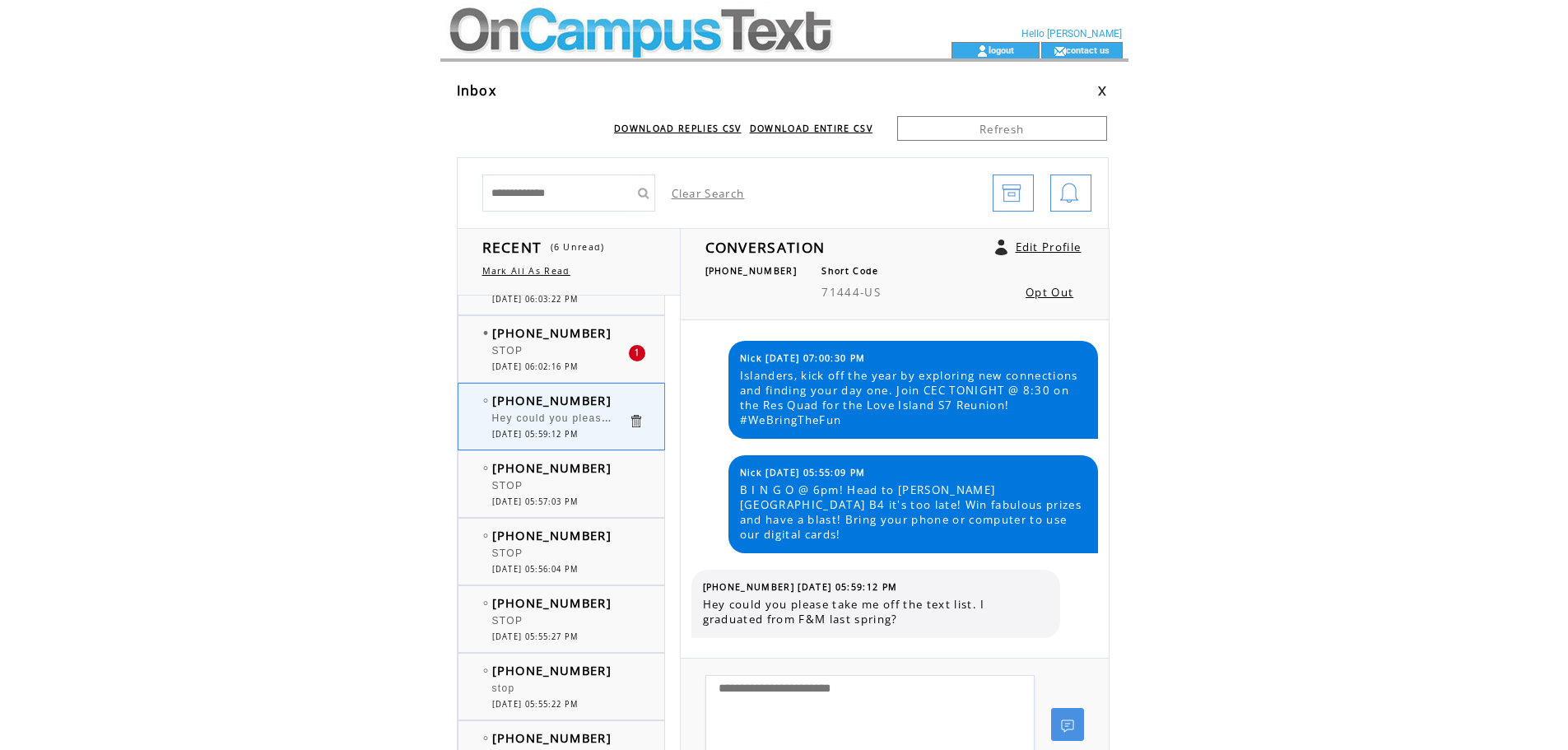
click at [1040, 293] on link "Opt Out" at bounding box center [1049, 292] width 47 height 15
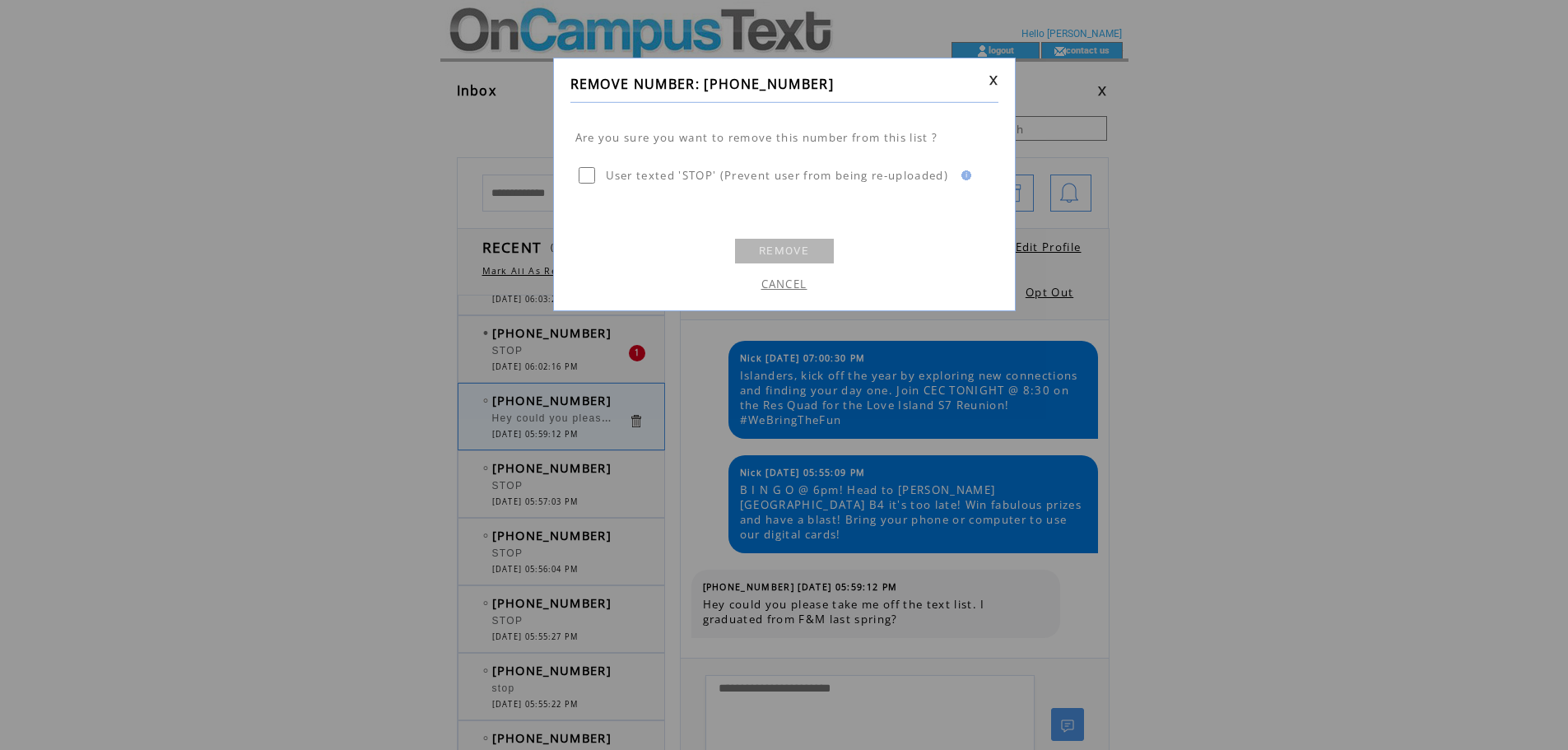
click at [791, 251] on link "REMOVE" at bounding box center [784, 251] width 99 height 25
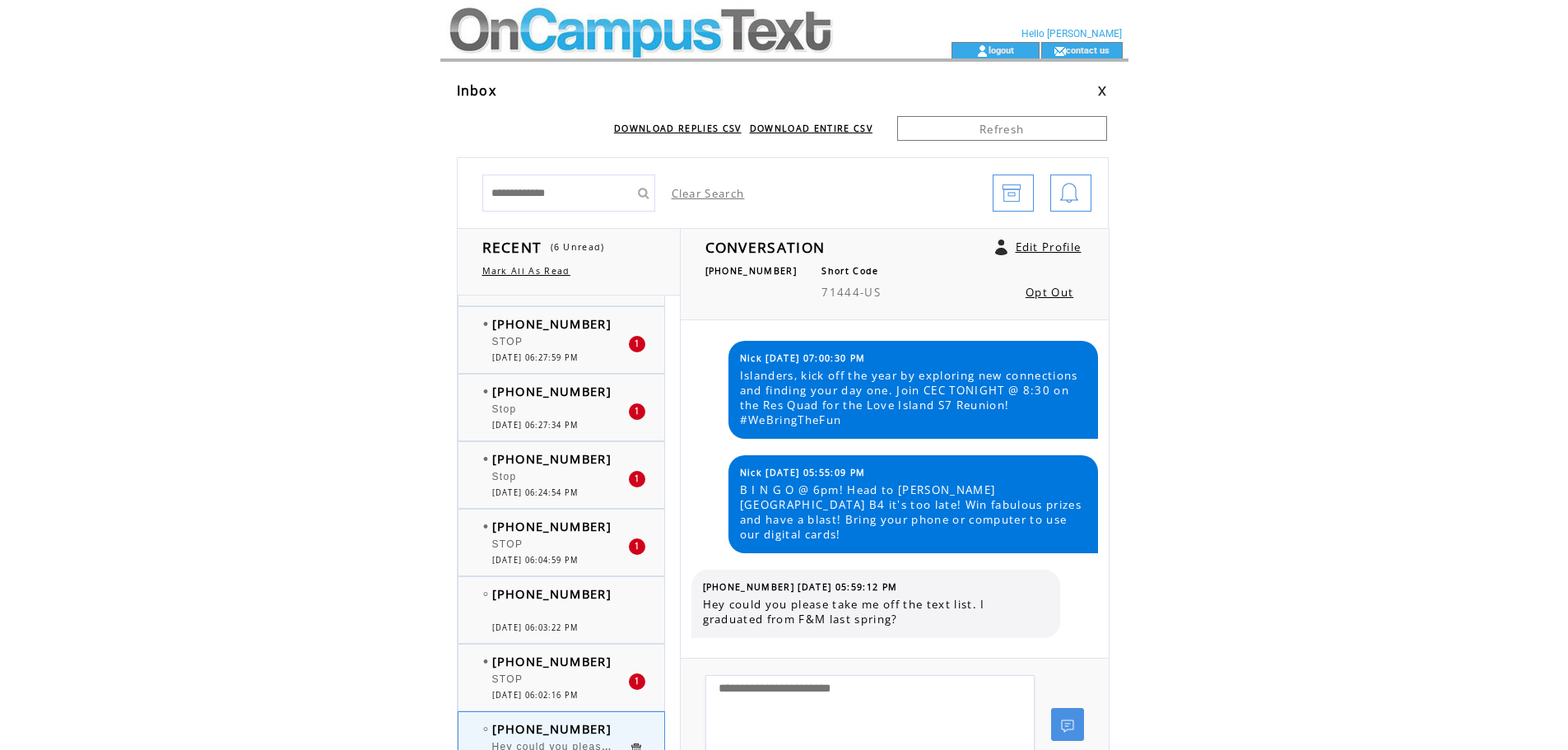
scroll to position [259, 0]
click at [568, 607] on div "Fuck u bitch I don't go here anymore" at bounding box center [560, 614] width 136 height 16
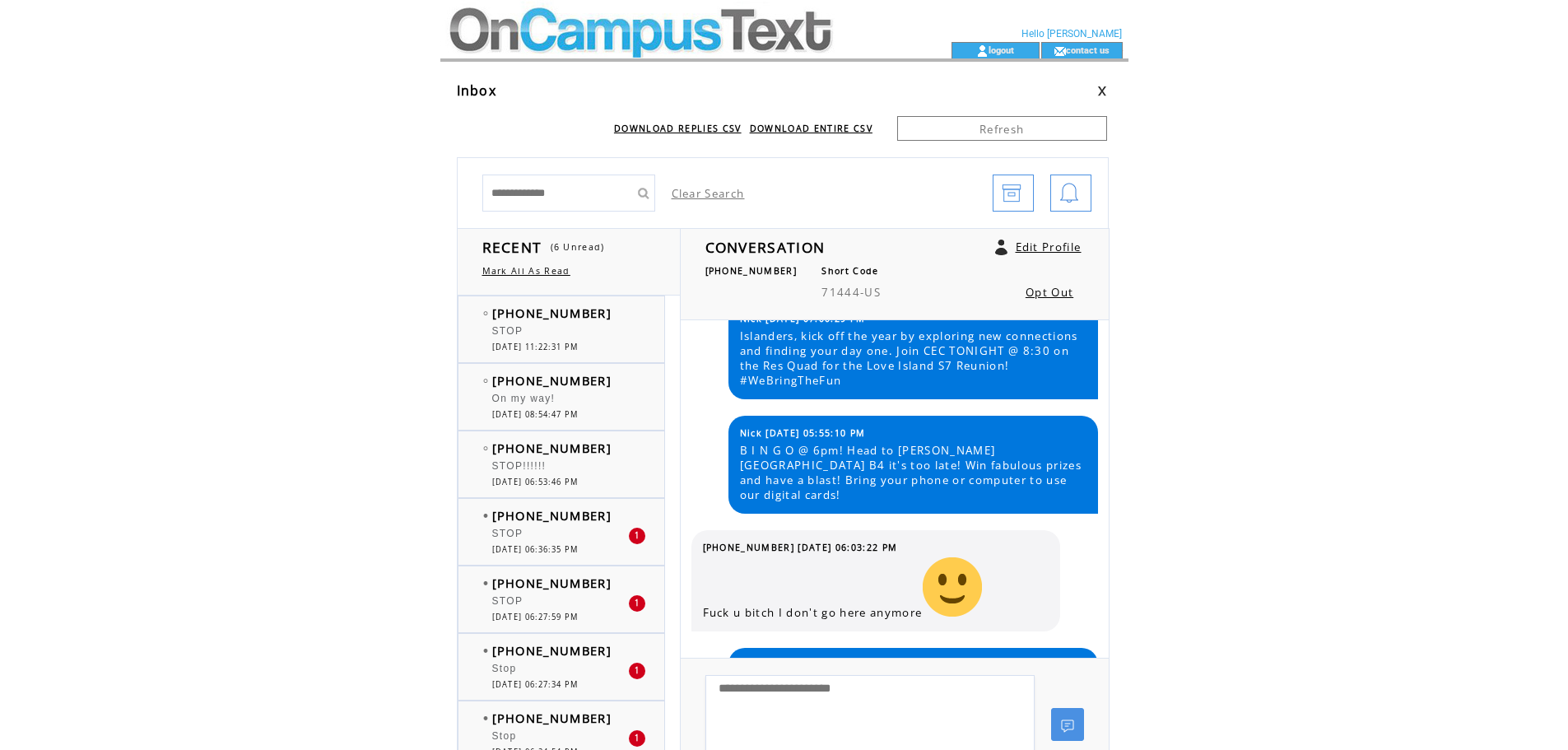
click at [544, 268] on link "Mark All As Read" at bounding box center [526, 270] width 88 height 11
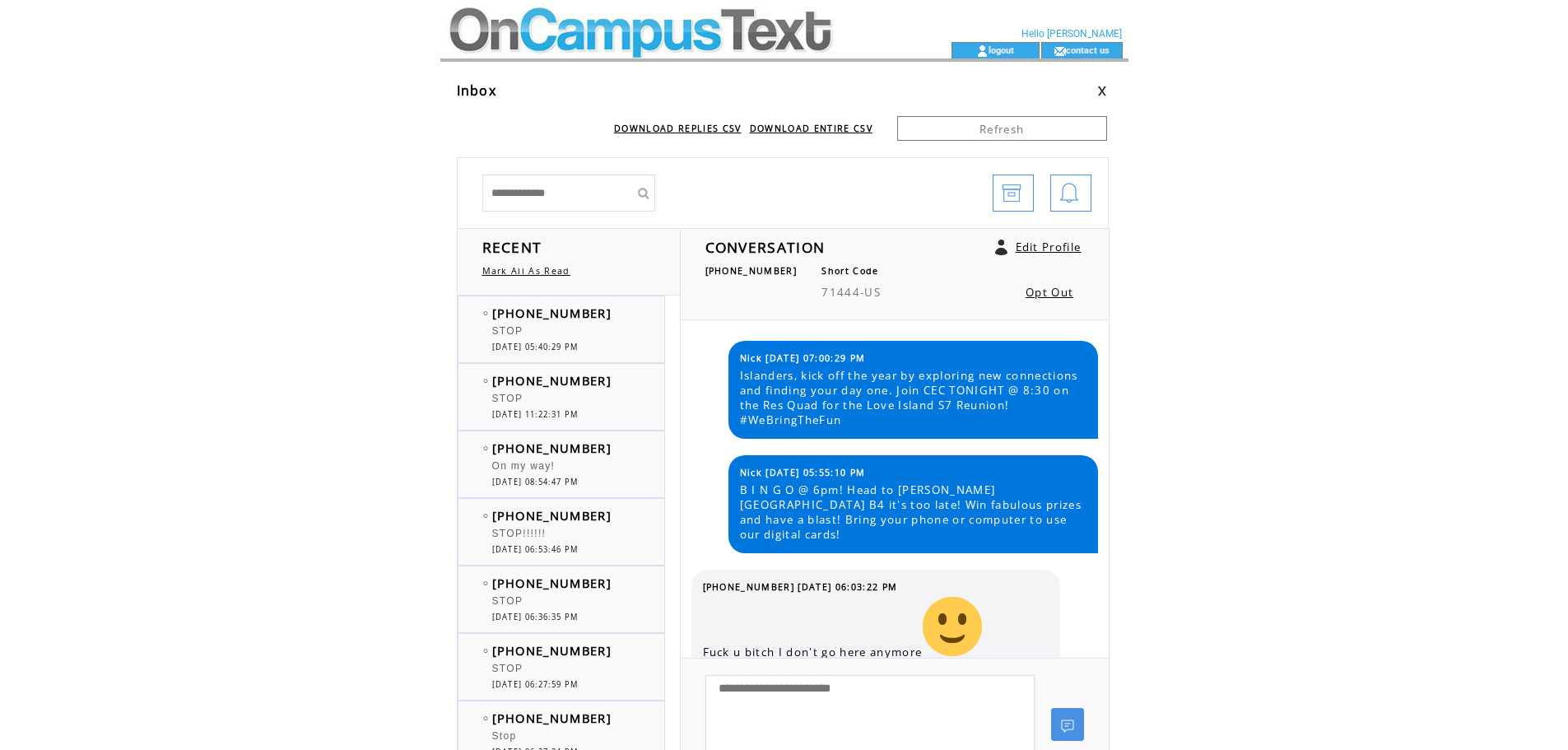
scroll to position [40, 0]
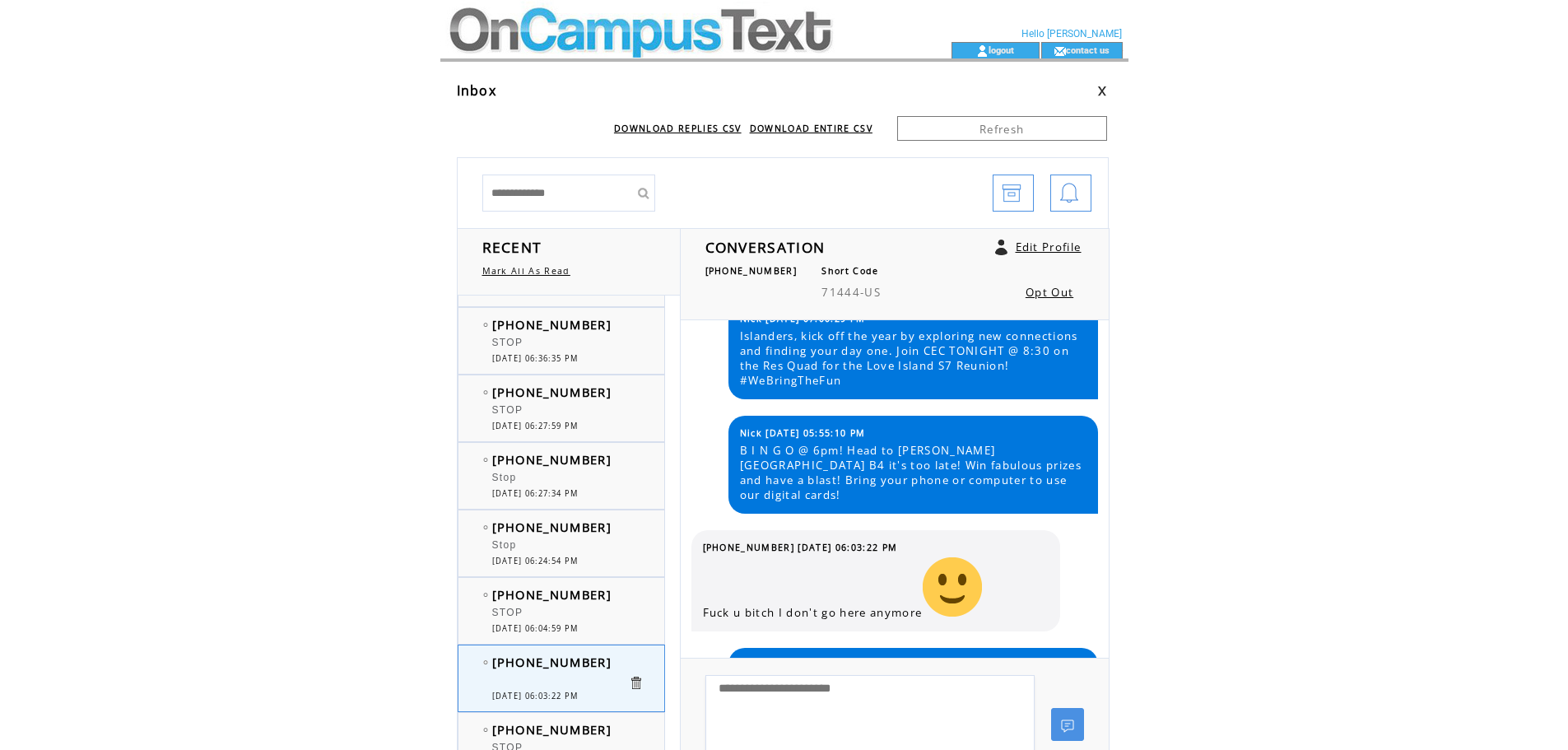
click at [392, 387] on html "**********" at bounding box center [784, 375] width 1568 height 750
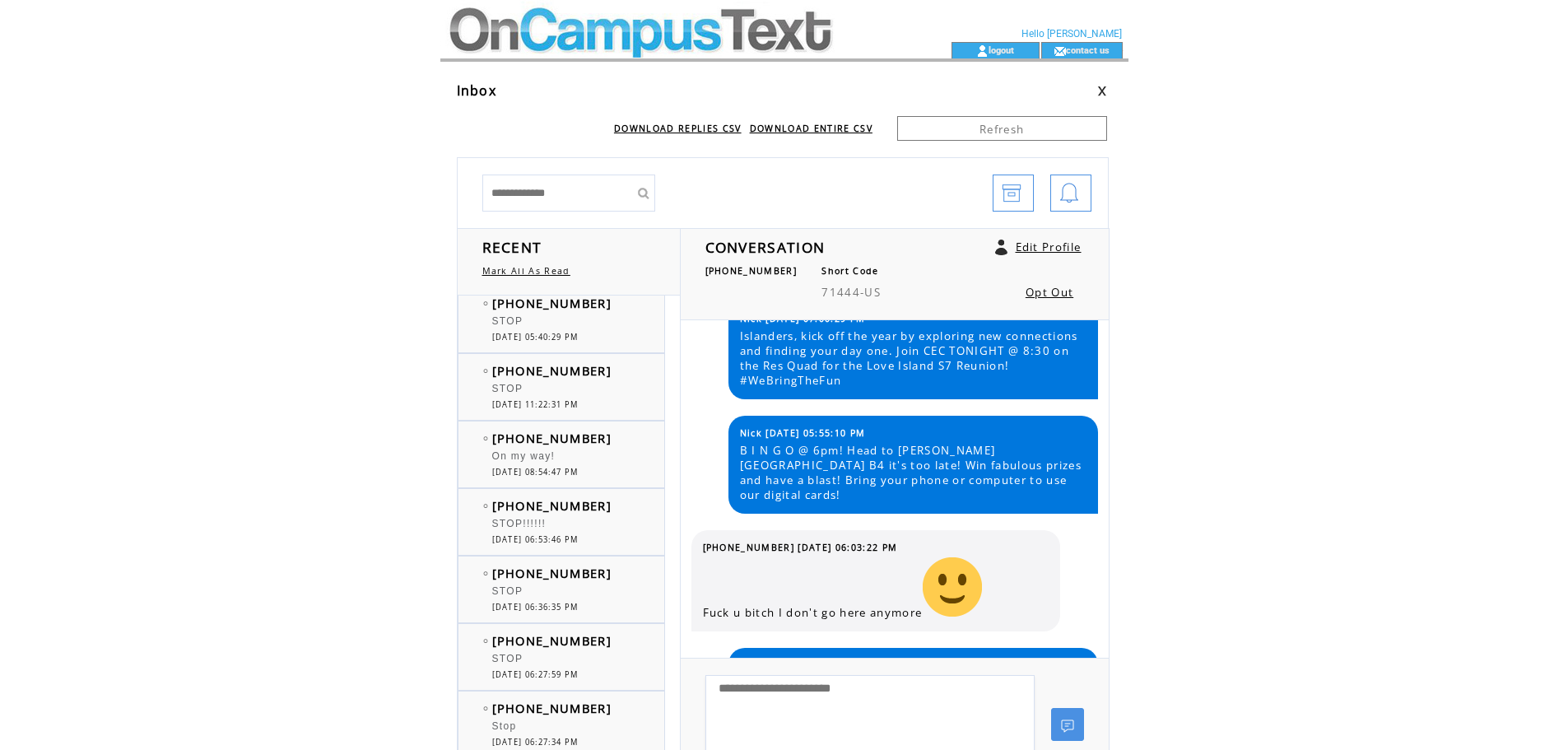
scroll to position [0, 0]
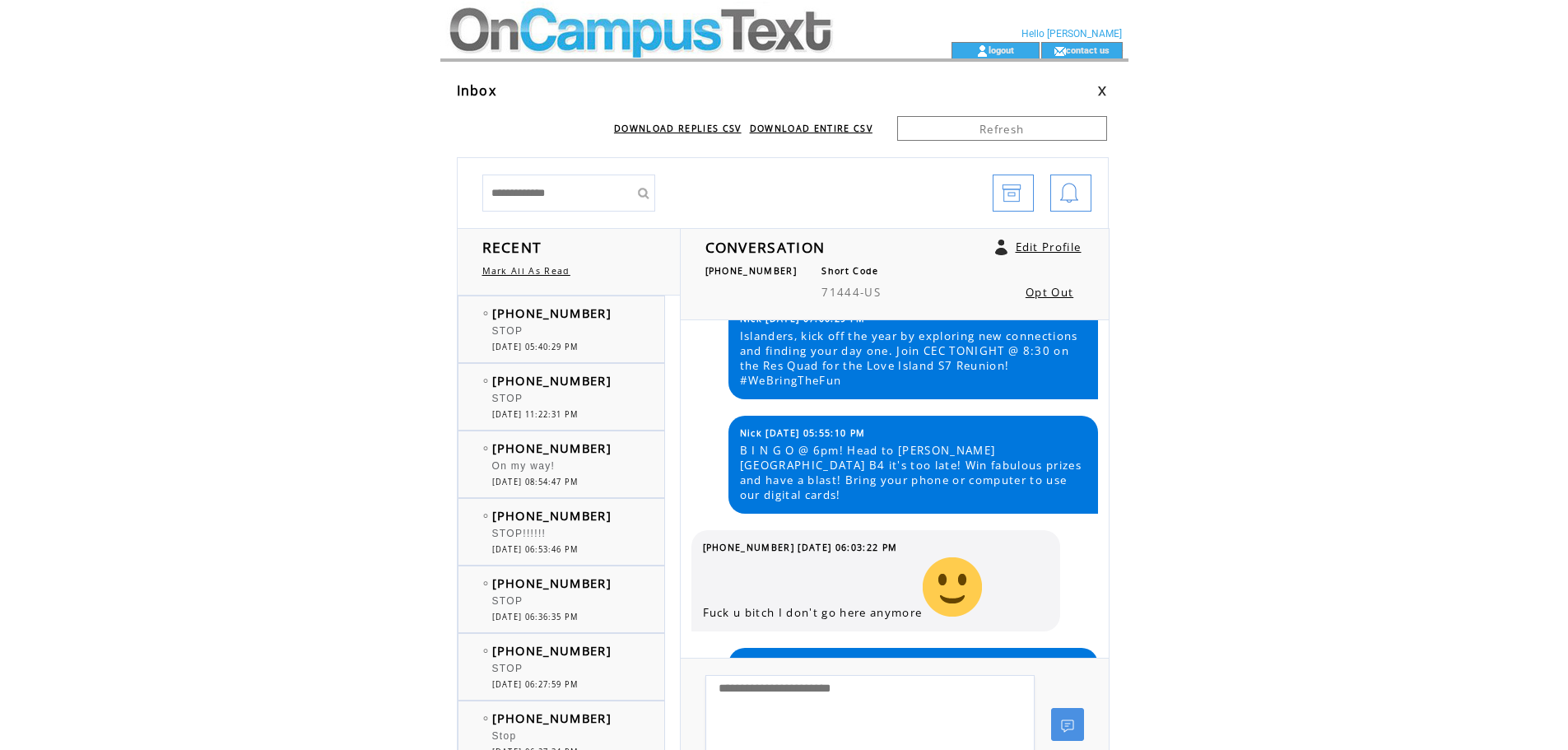
click at [590, 339] on div "STOP" at bounding box center [560, 333] width 136 height 16
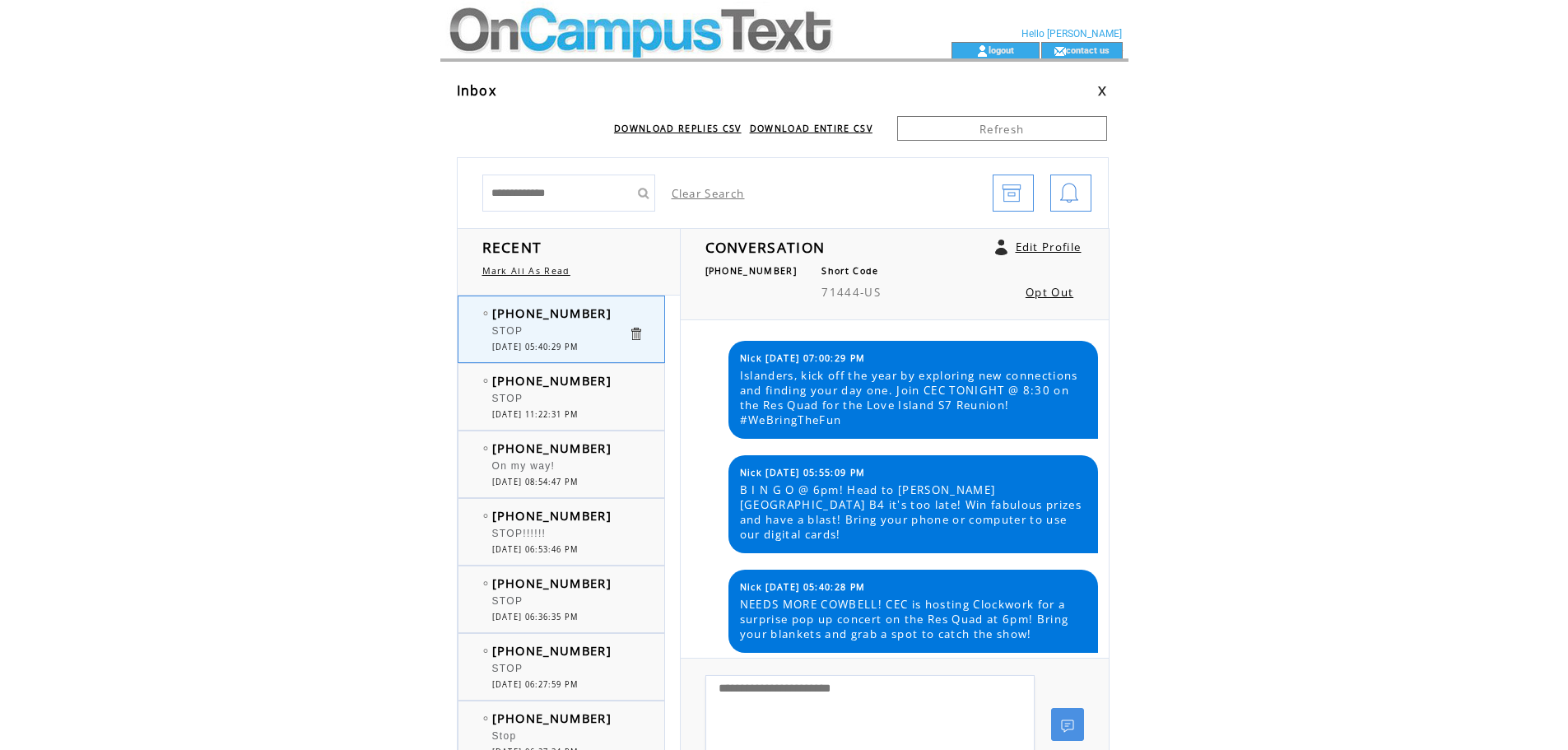
scroll to position [139, 0]
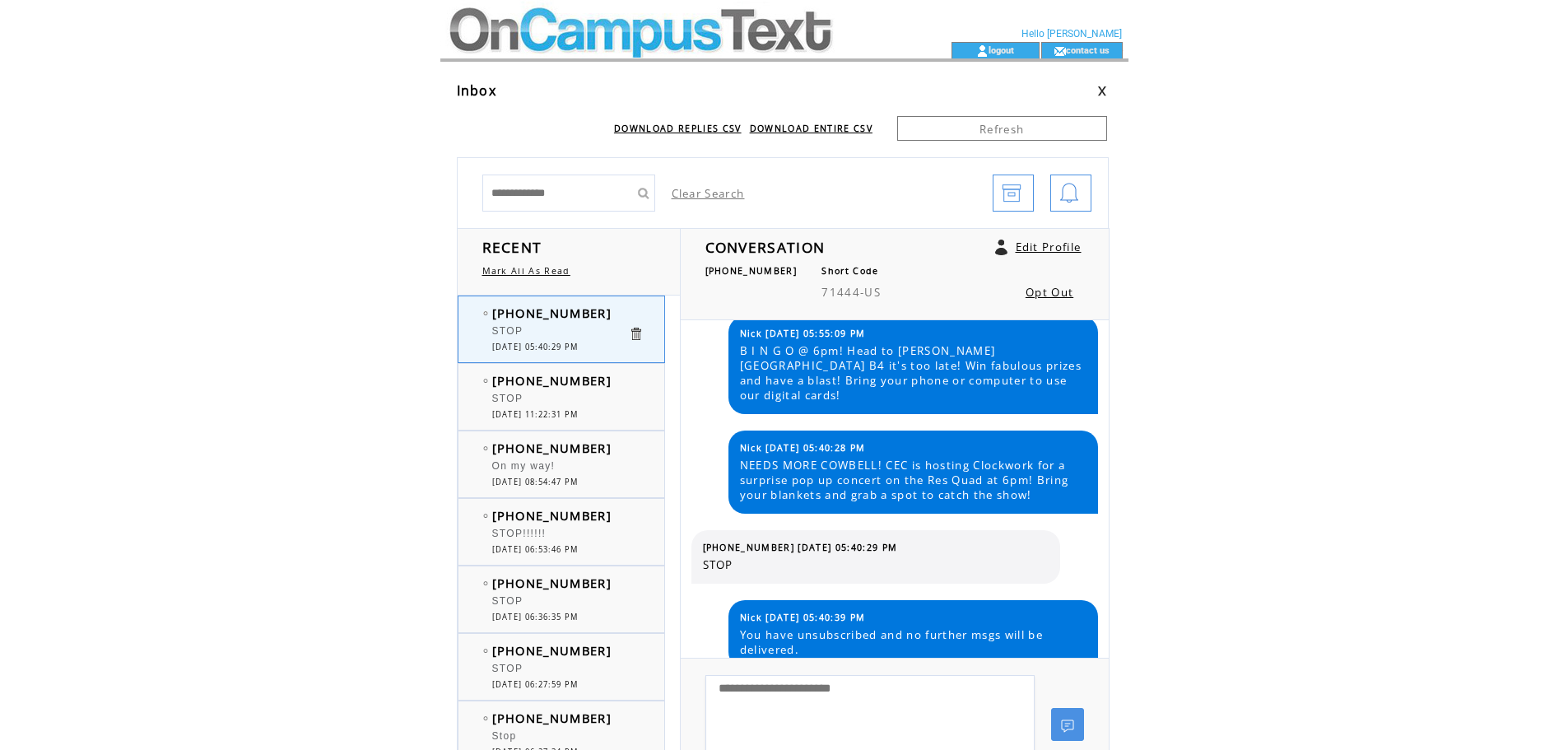
click at [554, 278] on div "RECENT Mark All As Read" at bounding box center [569, 261] width 224 height 67
click at [552, 278] on div "RECENT Mark All As Read" at bounding box center [569, 261] width 224 height 67
click at [555, 275] on link "Mark All As Read" at bounding box center [526, 270] width 88 height 11
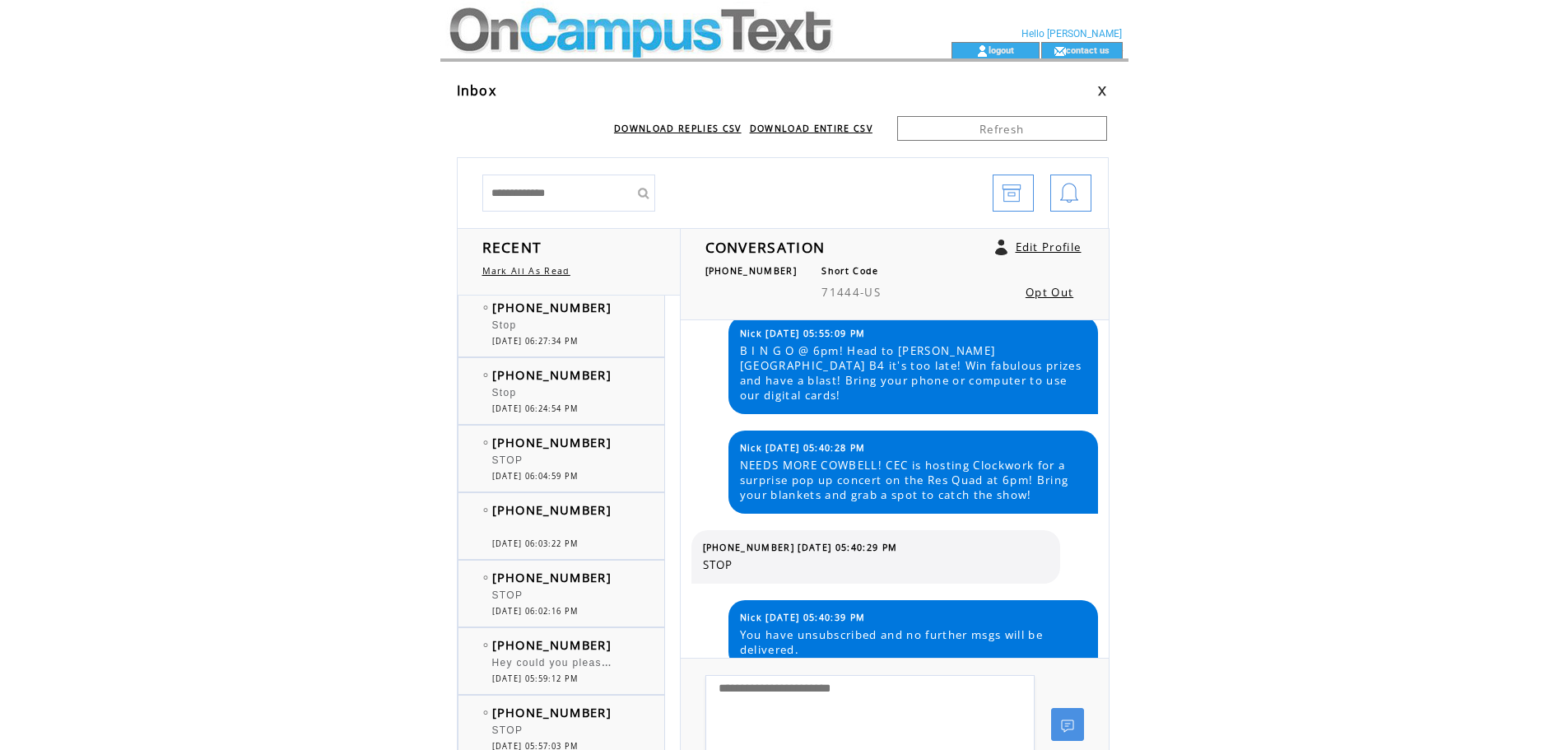
scroll to position [412, 0]
click at [566, 540] on span "[DATE] 06:03:22 PM" at bounding box center [535, 542] width 86 height 10
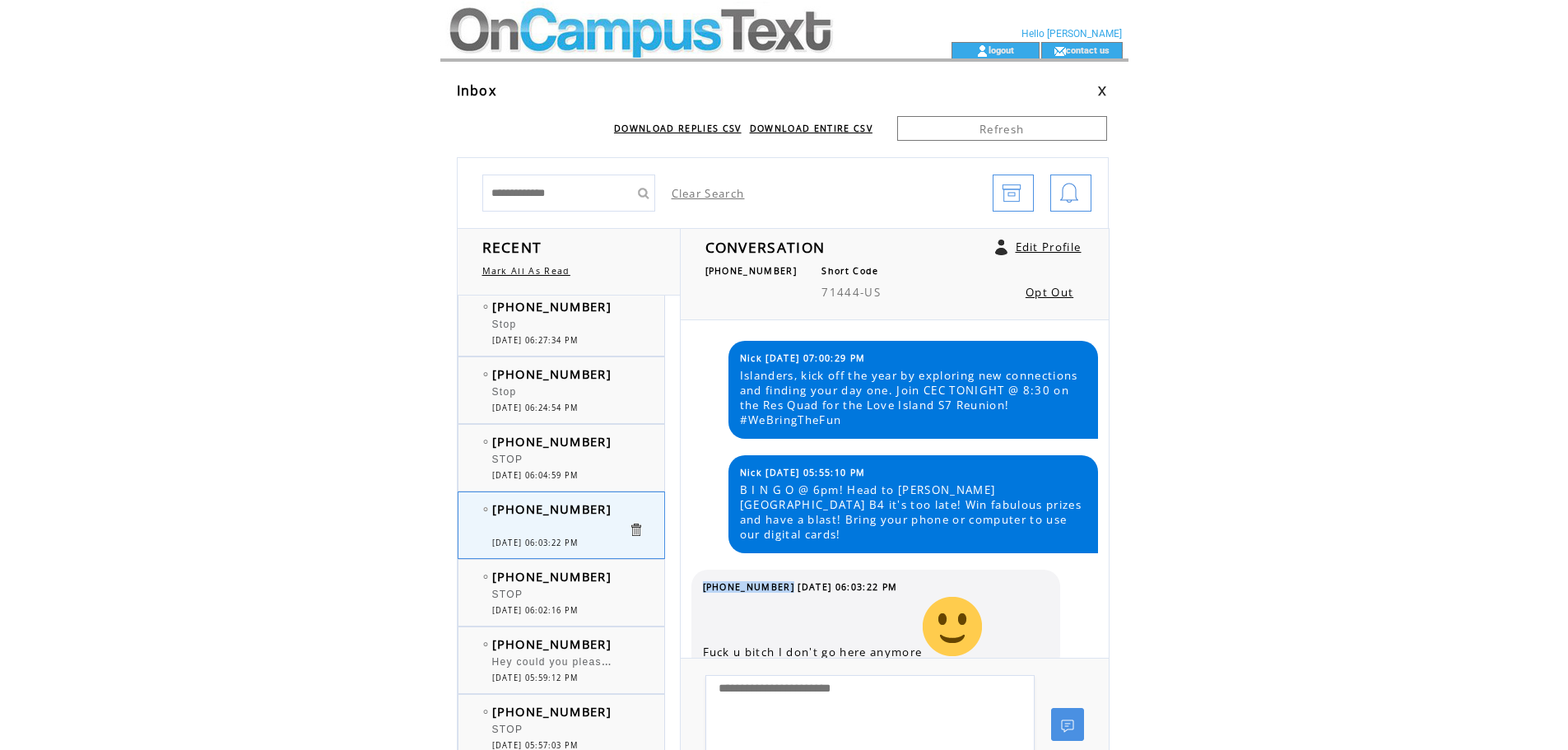
drag, startPoint x: 703, startPoint y: 574, endPoint x: 777, endPoint y: 574, distance: 74.0
click at [777, 581] on span "(917) 573-0956 08/26/2025 06:03:22 PM" at bounding box center [801, 587] width 195 height 11
copy span "[PHONE_NUMBER]"
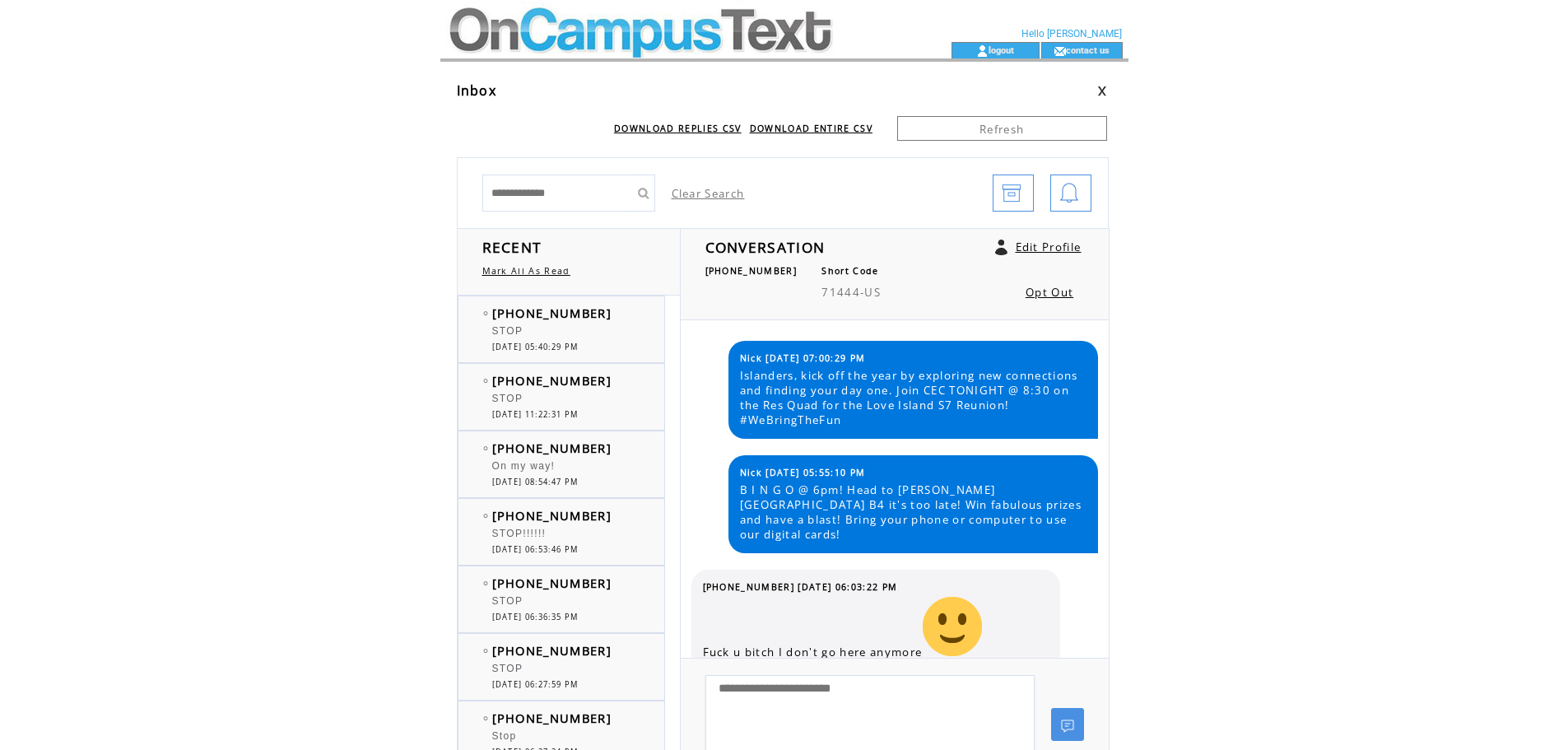
click at [586, 338] on div "STOP" at bounding box center [560, 333] width 136 height 16
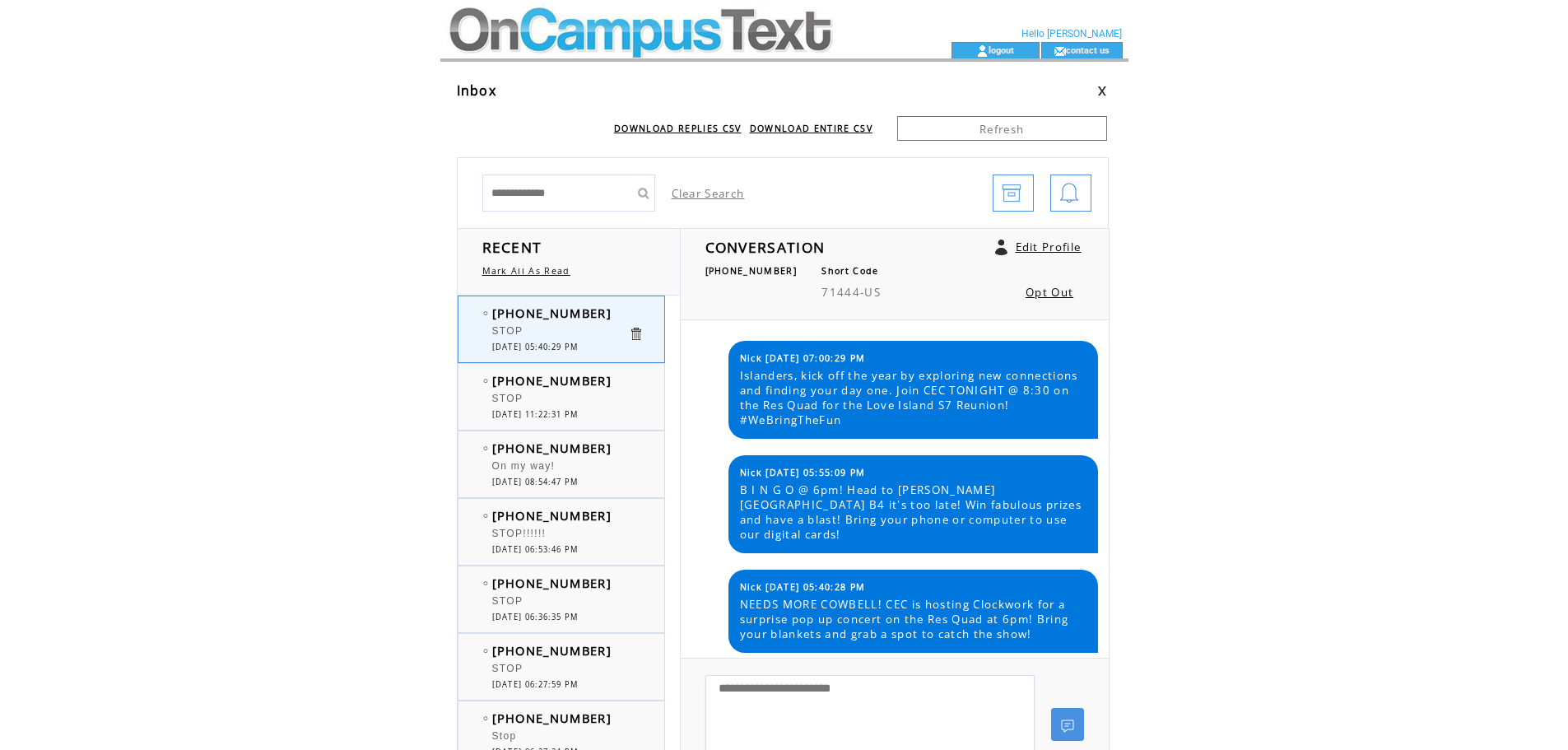
scroll to position [139, 0]
